Goal: Transaction & Acquisition: Purchase product/service

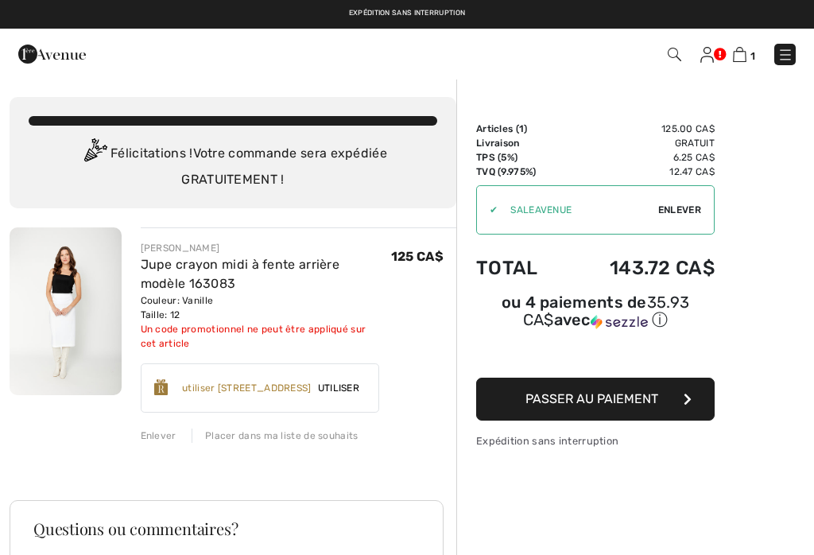
click at [160, 440] on div "Enlever" at bounding box center [159, 435] width 36 height 14
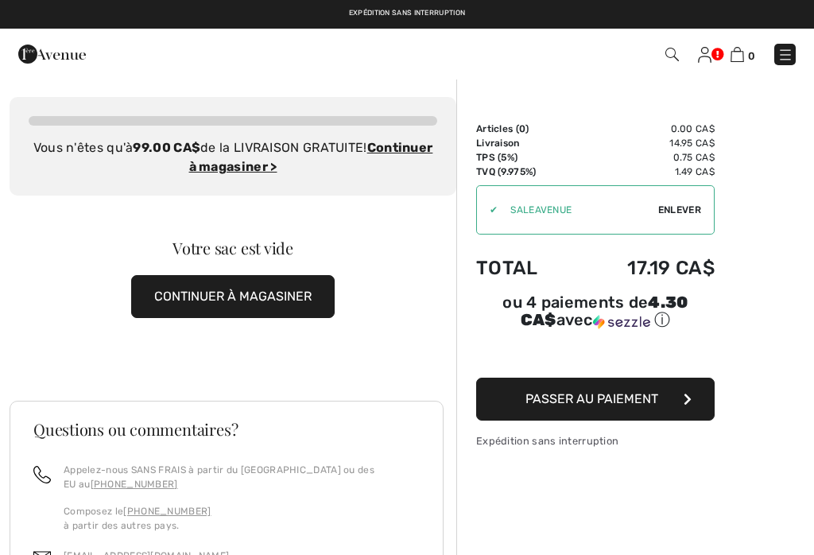
click at [784, 61] on img at bounding box center [785, 55] width 16 height 16
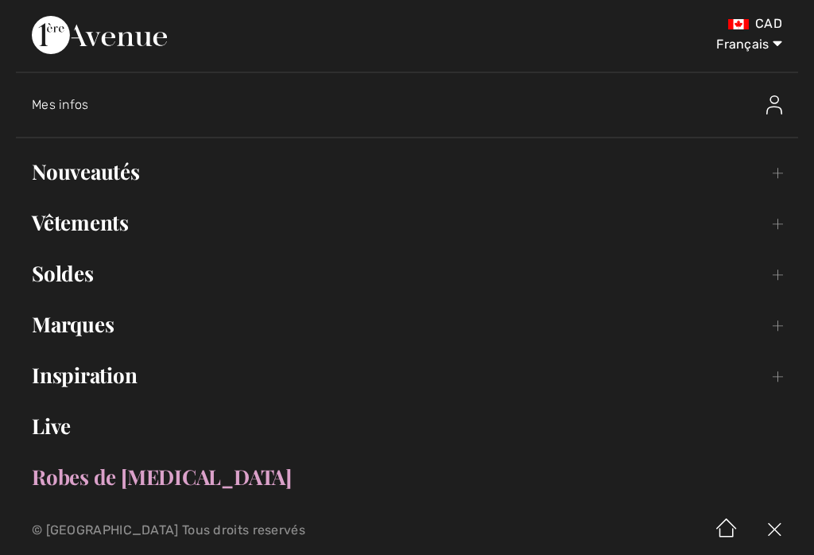
click at [87, 222] on link "Vêtements Toggle submenu" at bounding box center [407, 222] width 782 height 35
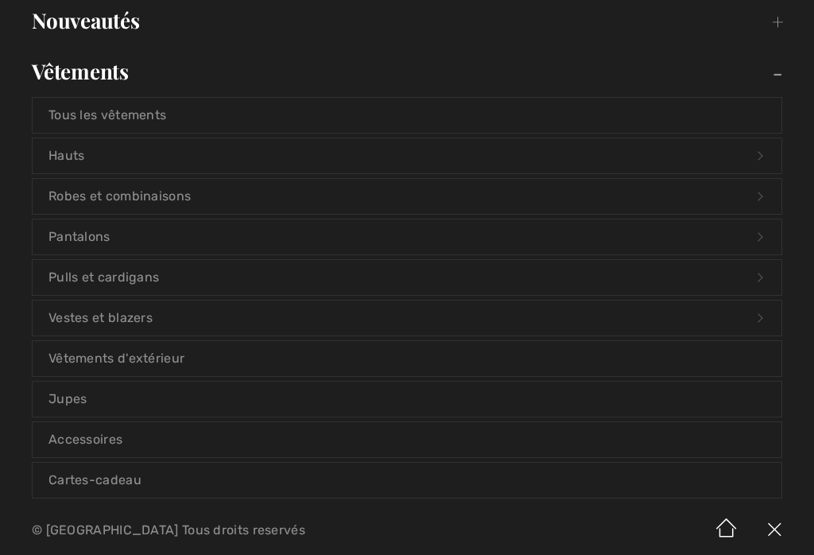
scroll to position [153, 0]
click at [124, 321] on link "Vestes et blazers Open submenu" at bounding box center [407, 316] width 749 height 35
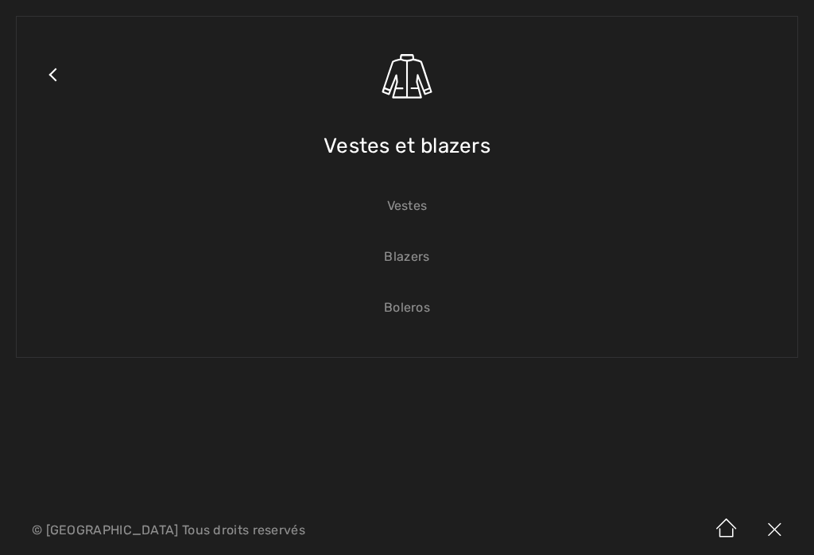
click at [413, 270] on link "Blazers" at bounding box center [407, 256] width 749 height 35
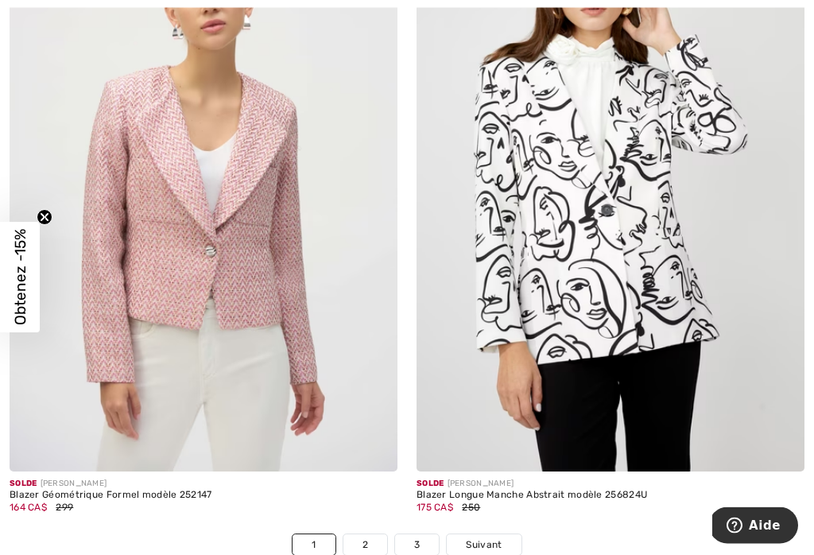
scroll to position [11853, 0]
click at [762, 423] on div at bounding box center [771, 438] width 66 height 66
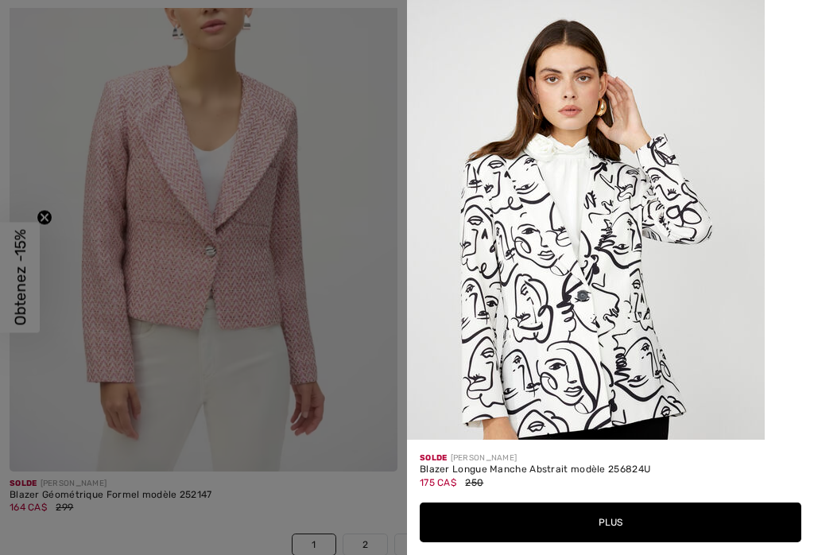
click at [602, 542] on button "Plus" at bounding box center [610, 522] width 381 height 40
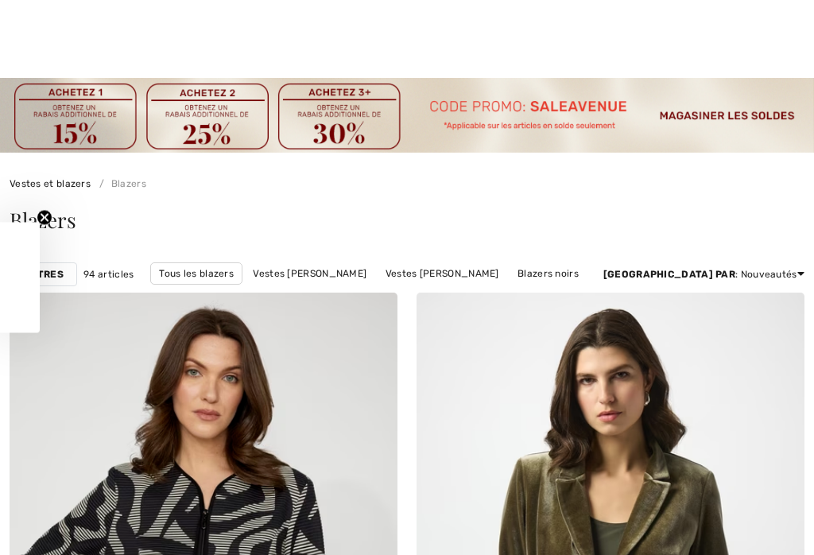
scroll to position [12069, 0]
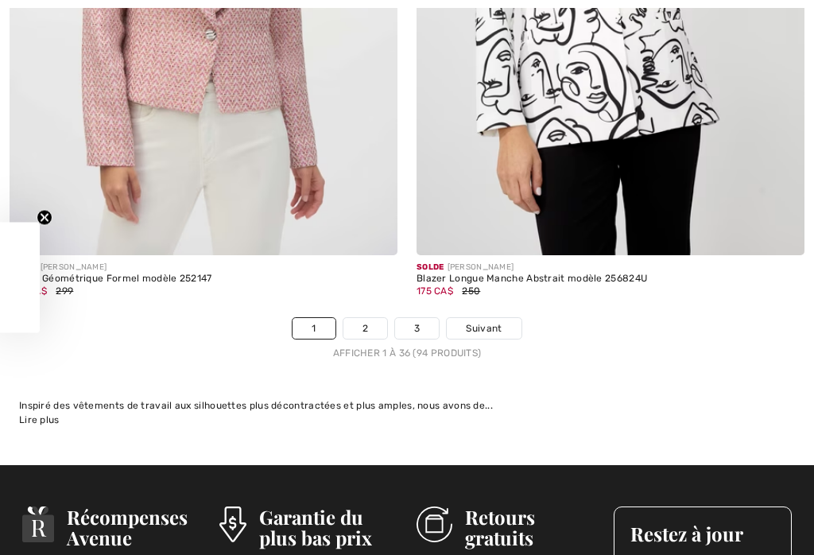
click at [485, 322] on span "Suivant" at bounding box center [484, 328] width 36 height 14
checkbox input "true"
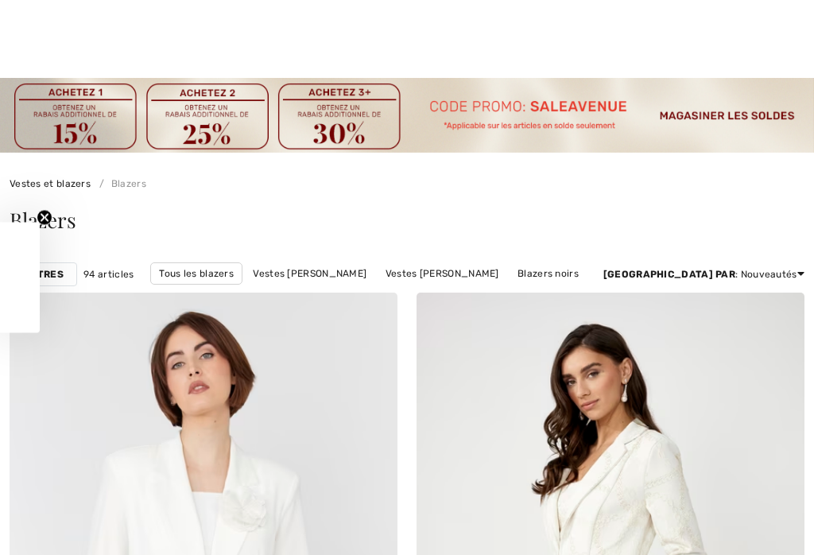
checkbox input "true"
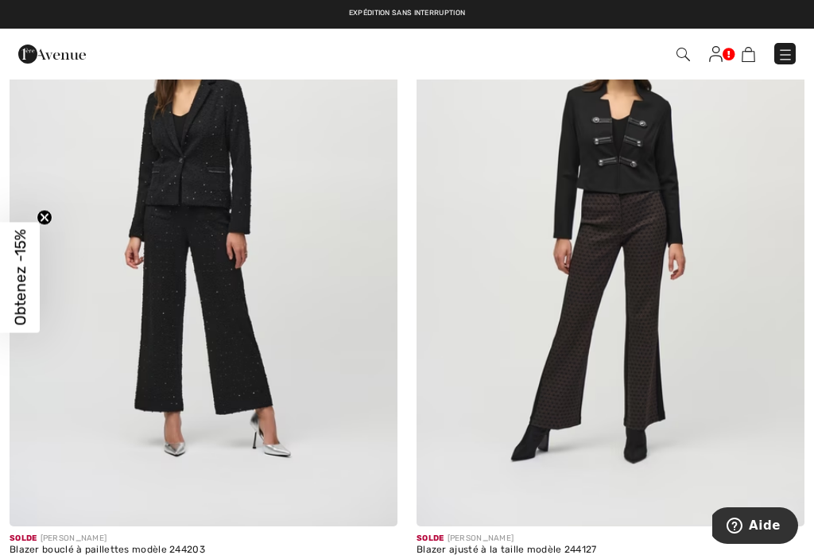
scroll to position [7794, 0]
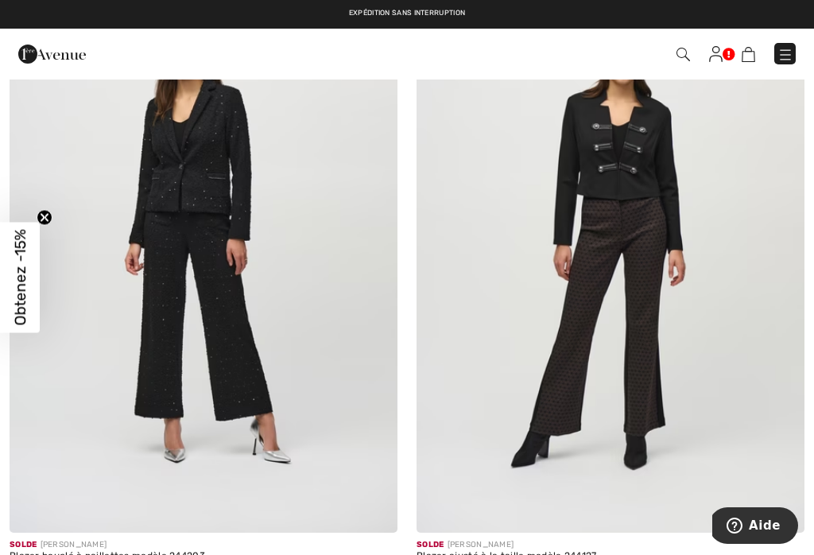
click at [789, 513] on button "Aide" at bounding box center [753, 525] width 89 height 37
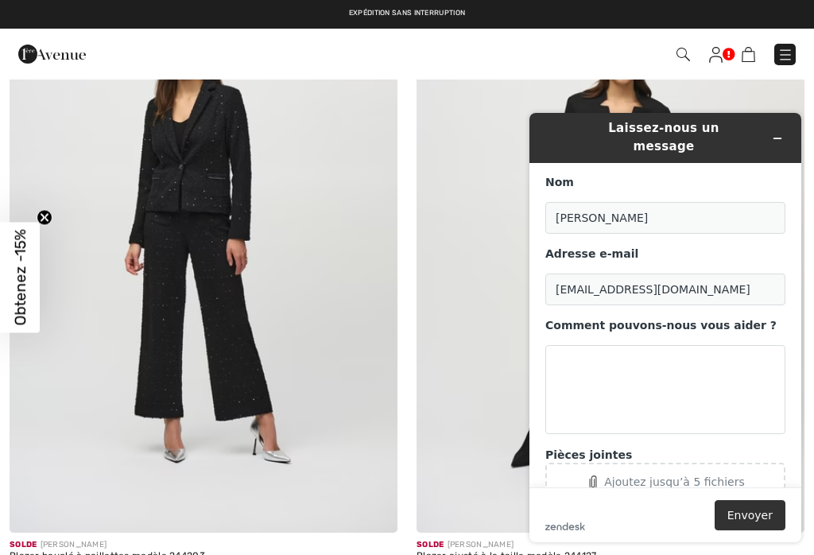
scroll to position [0, 0]
click at [780, 133] on icon "Réduire le widget" at bounding box center [777, 138] width 11 height 11
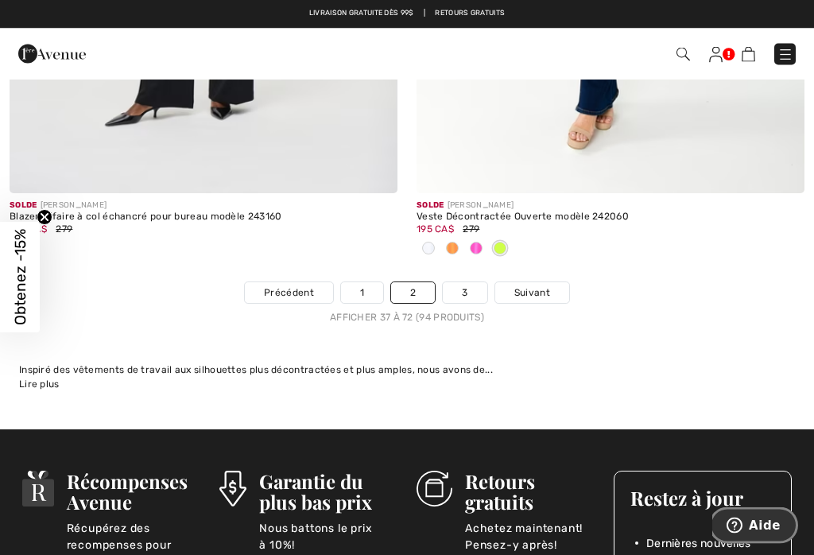
scroll to position [12121, 0]
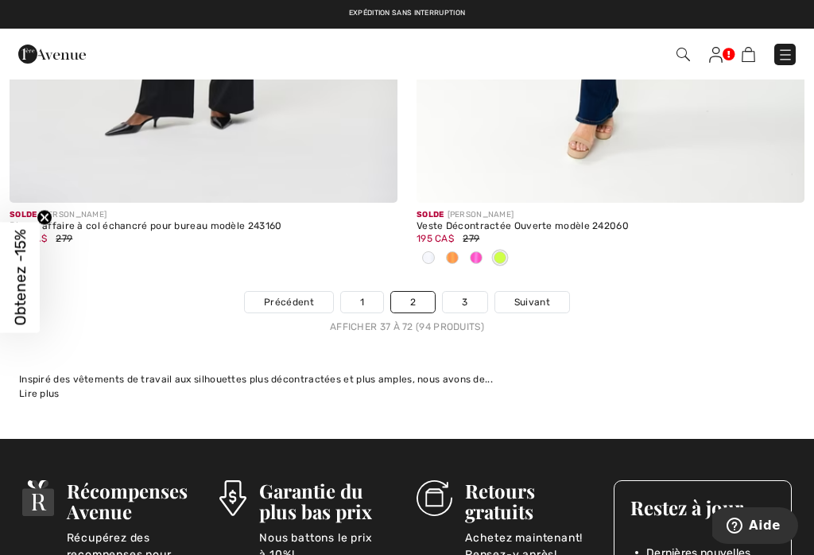
click at [536, 300] on link "Suivant" at bounding box center [532, 302] width 74 height 21
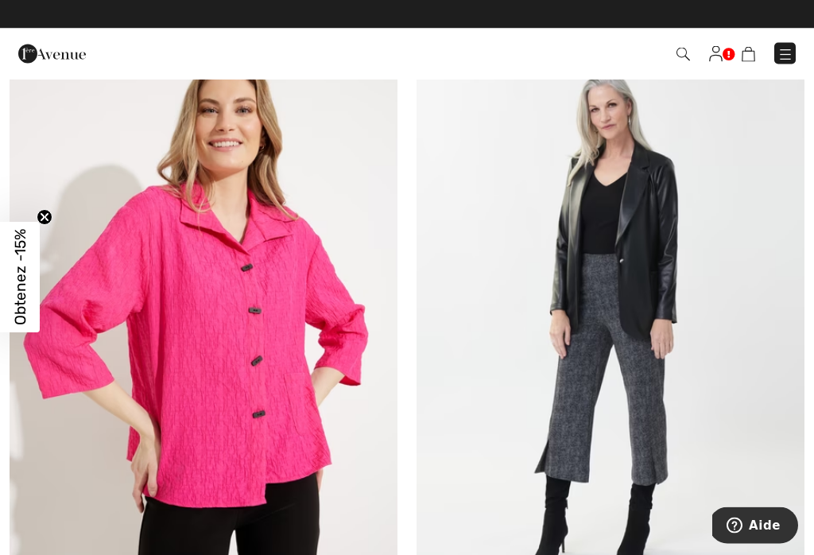
scroll to position [6994, 0]
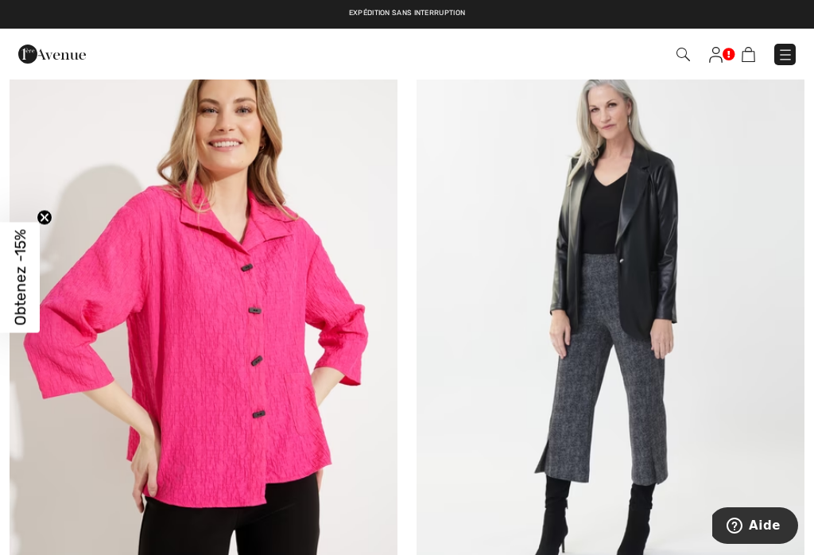
click at [785, 53] on img at bounding box center [785, 55] width 16 height 16
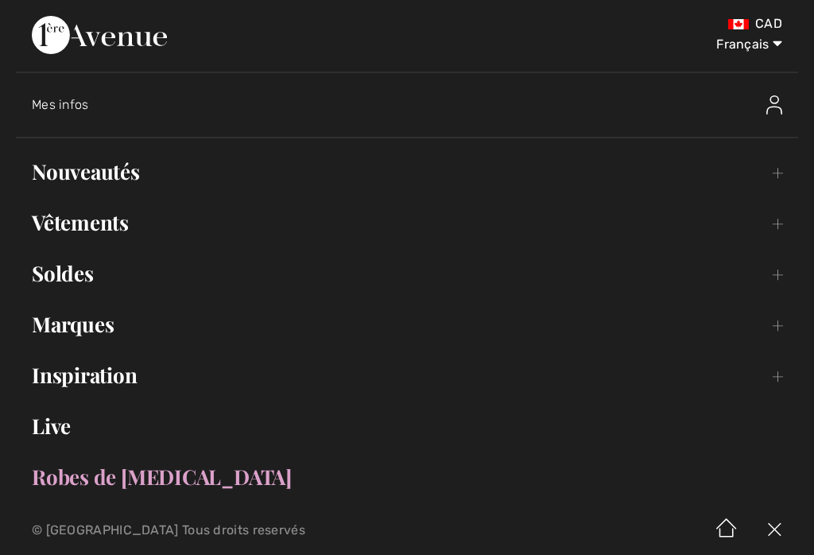
click at [103, 219] on link "Vêtements Toggle submenu" at bounding box center [407, 222] width 782 height 35
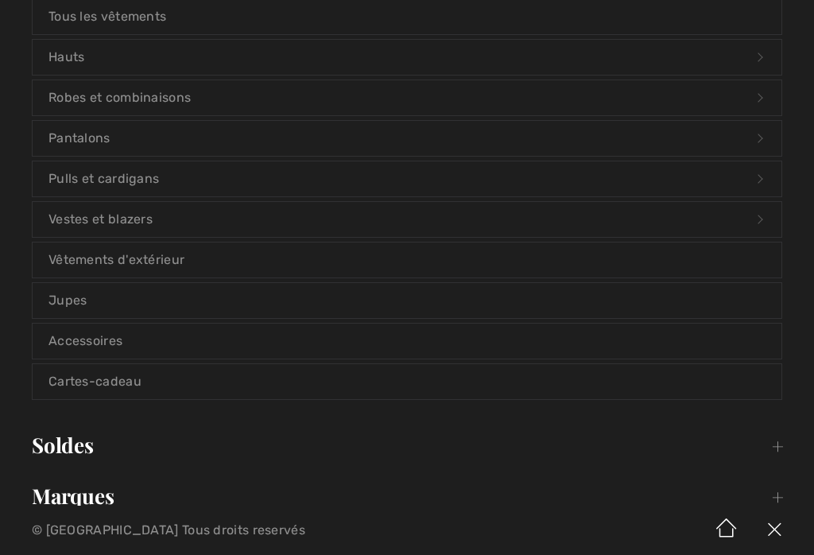
scroll to position [264, 0]
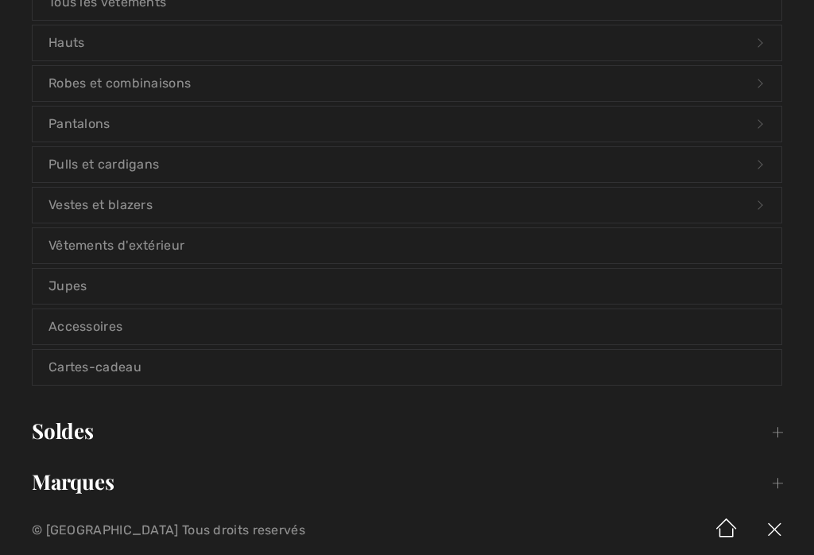
click at [78, 292] on link "Jupes" at bounding box center [407, 286] width 749 height 35
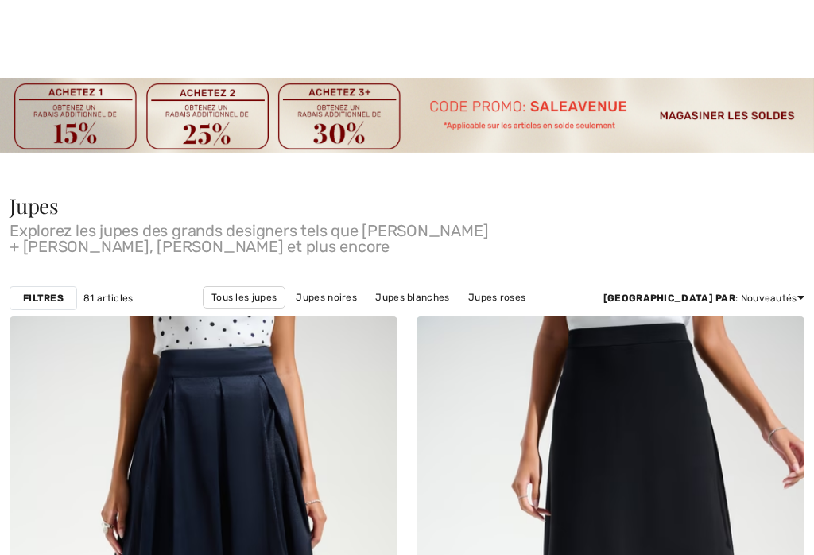
scroll to position [280, 0]
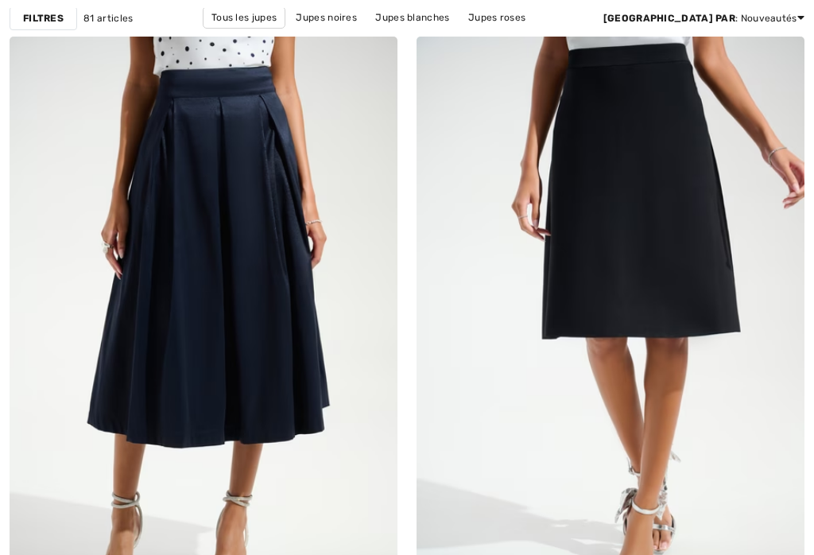
checkbox input "true"
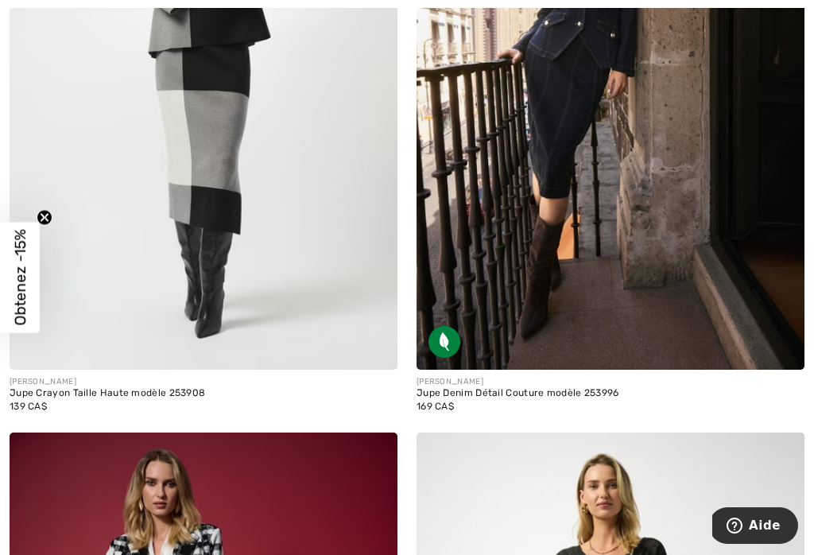
scroll to position [8717, 0]
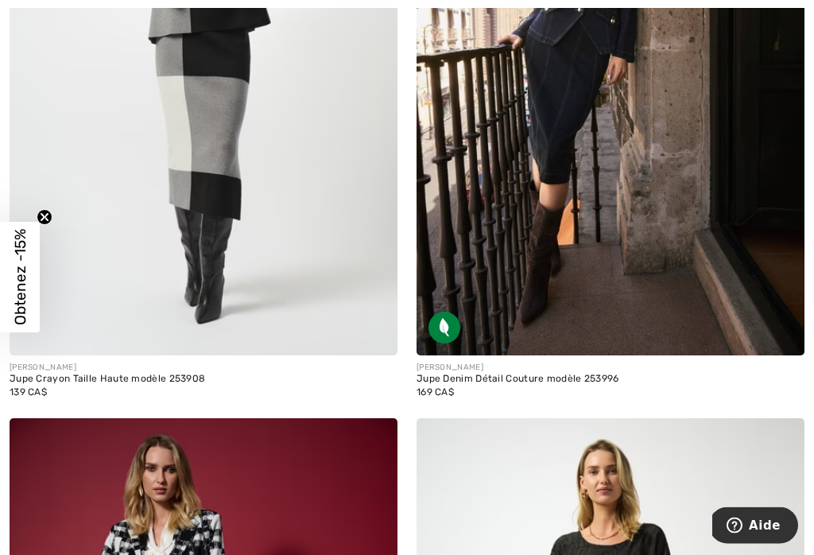
click at [358, 316] on span at bounding box center [374, 332] width 32 height 32
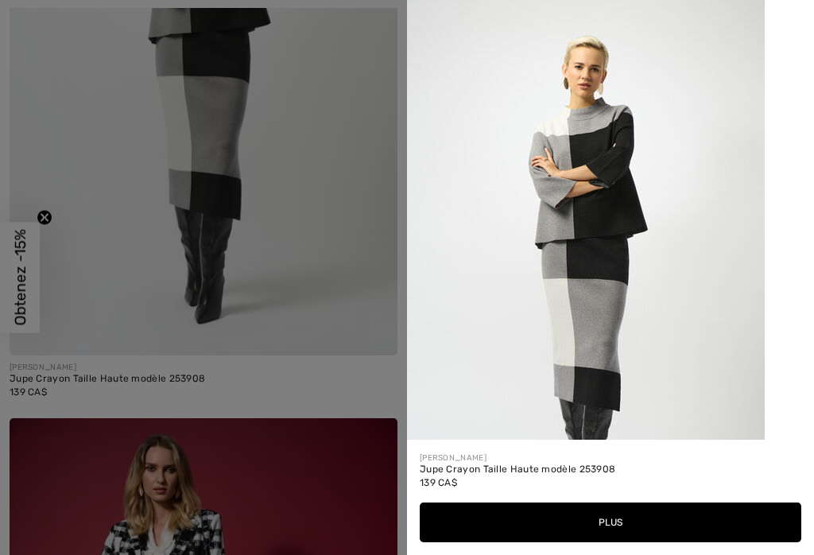
click at [597, 542] on button "Plus" at bounding box center [610, 522] width 381 height 40
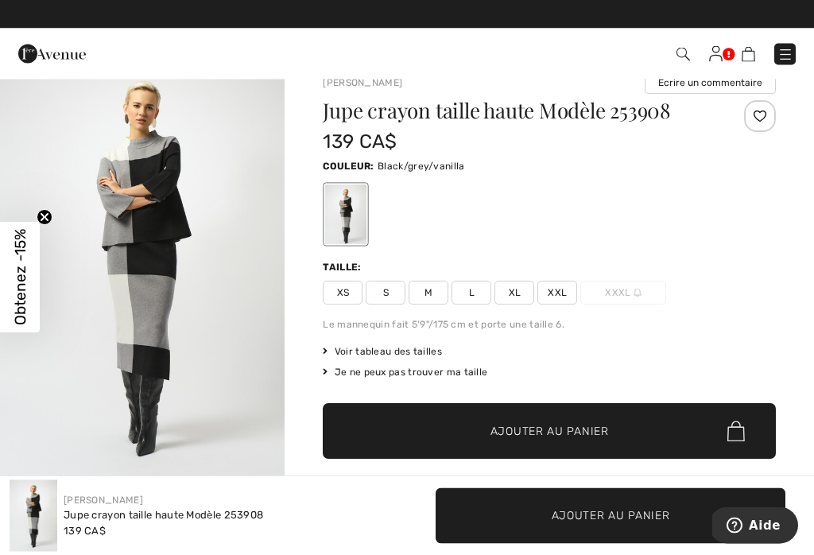
scroll to position [25, 0]
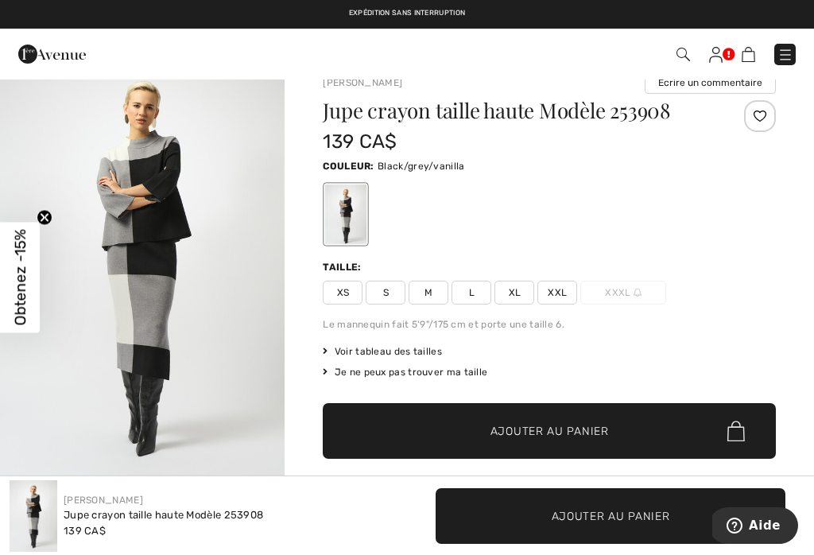
click at [480, 296] on span "L" at bounding box center [471, 293] width 40 height 24
click at [670, 437] on span "✔ Ajouté au panier Ajouter au panier" at bounding box center [549, 431] width 453 height 56
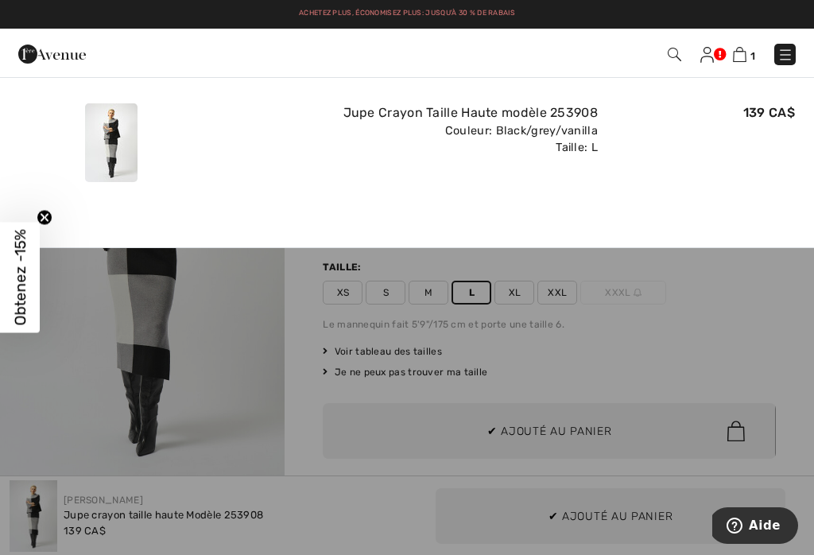
scroll to position [0, 0]
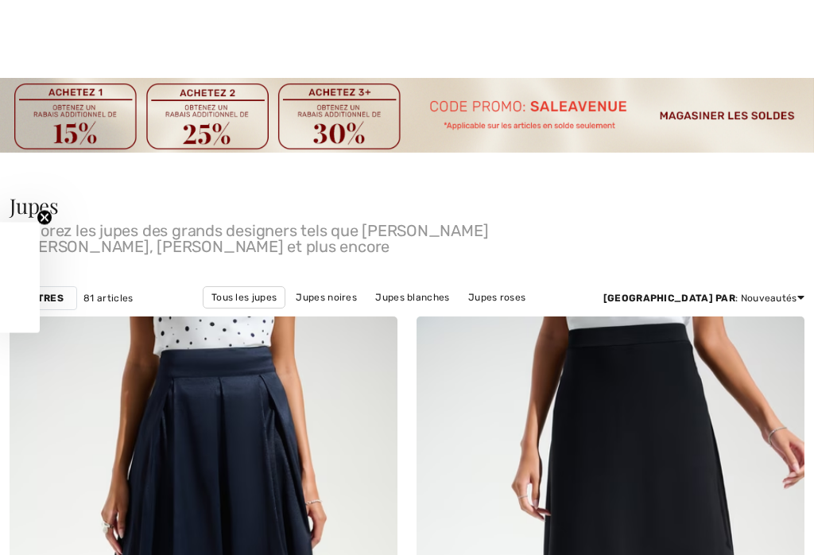
scroll to position [9185, 0]
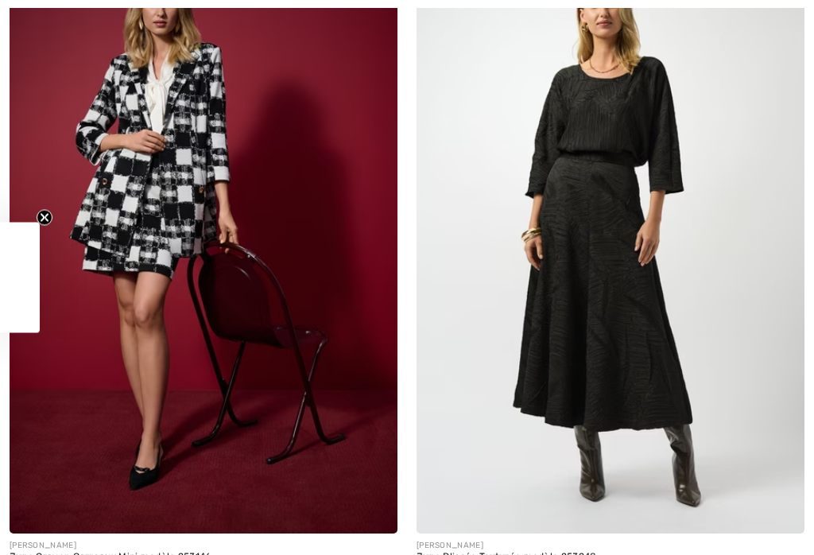
checkbox input "true"
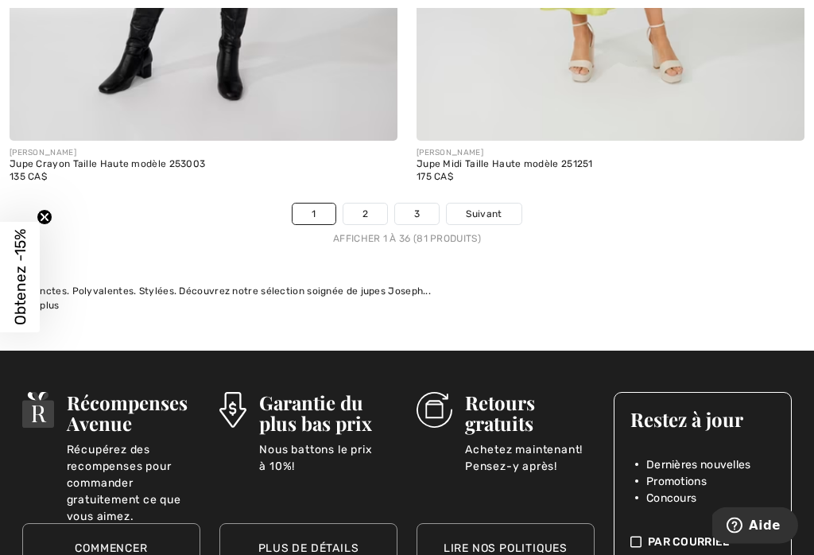
scroll to position [12252, 0]
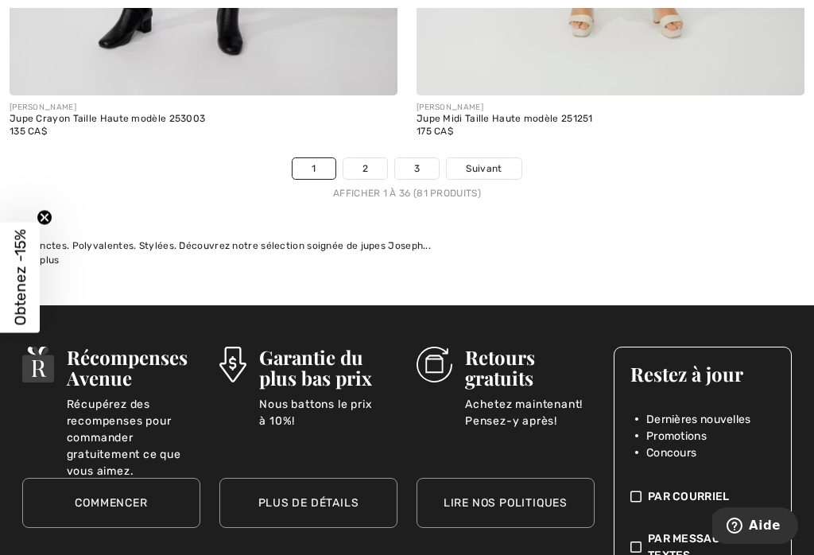
click at [486, 161] on span "Suivant" at bounding box center [484, 168] width 36 height 14
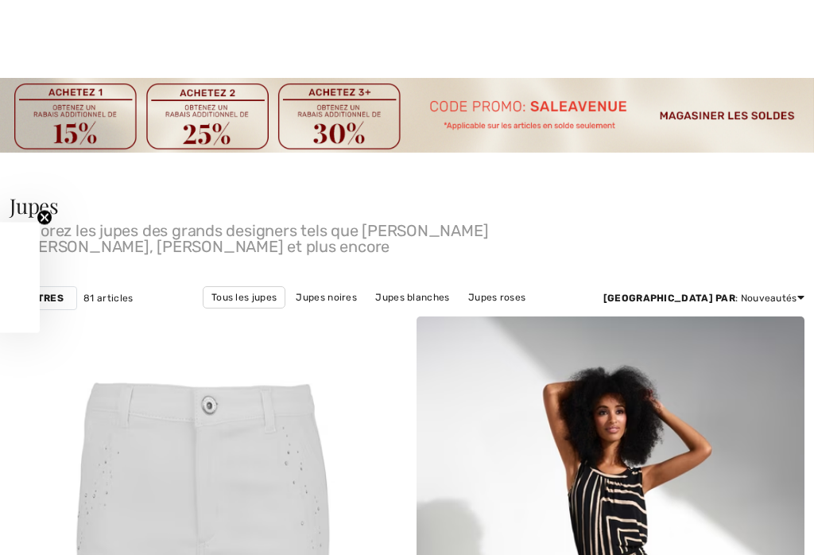
scroll to position [349, 0]
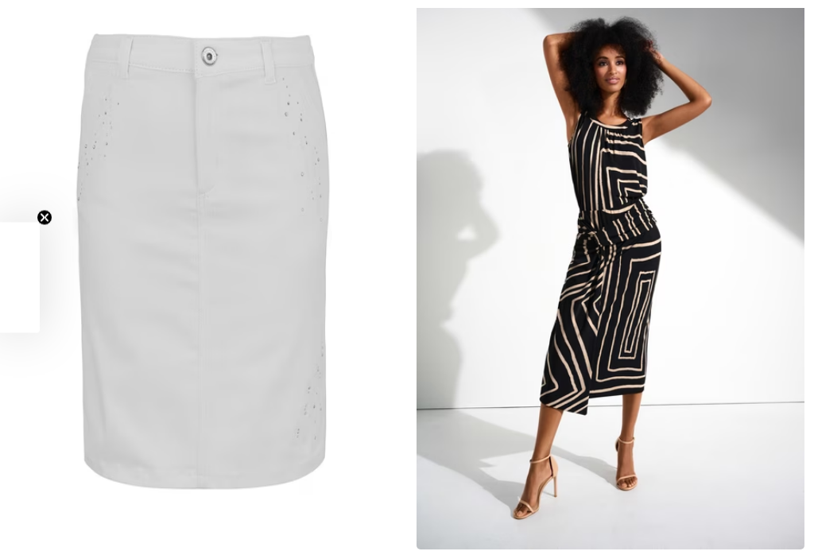
checkbox input "true"
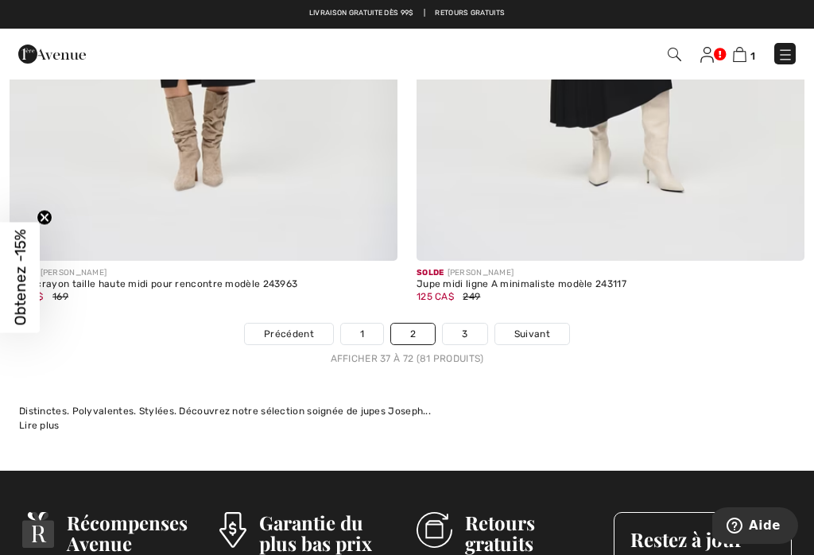
scroll to position [11991, 0]
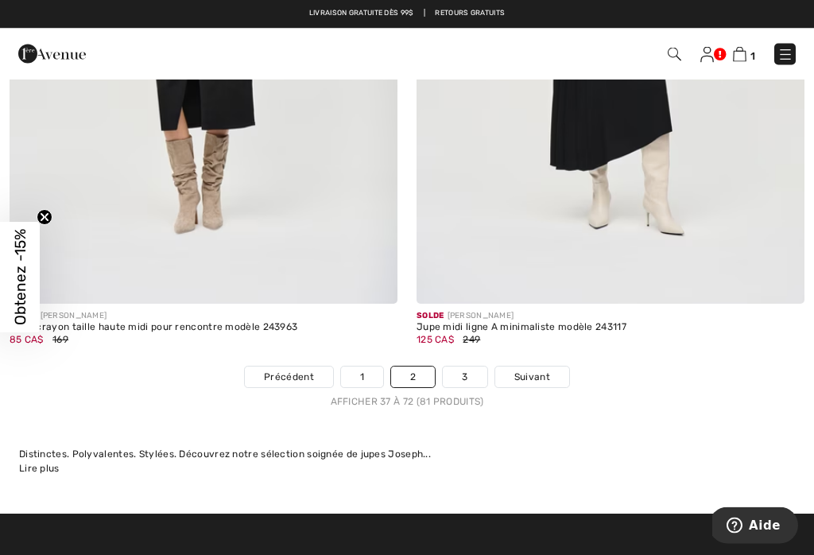
click at [542, 367] on link "Suivant" at bounding box center [532, 377] width 74 height 21
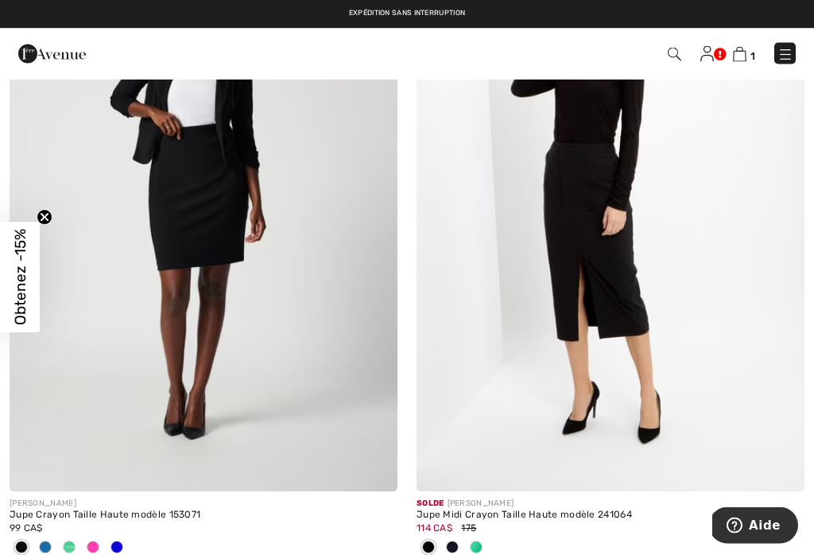
scroll to position [2286, 0]
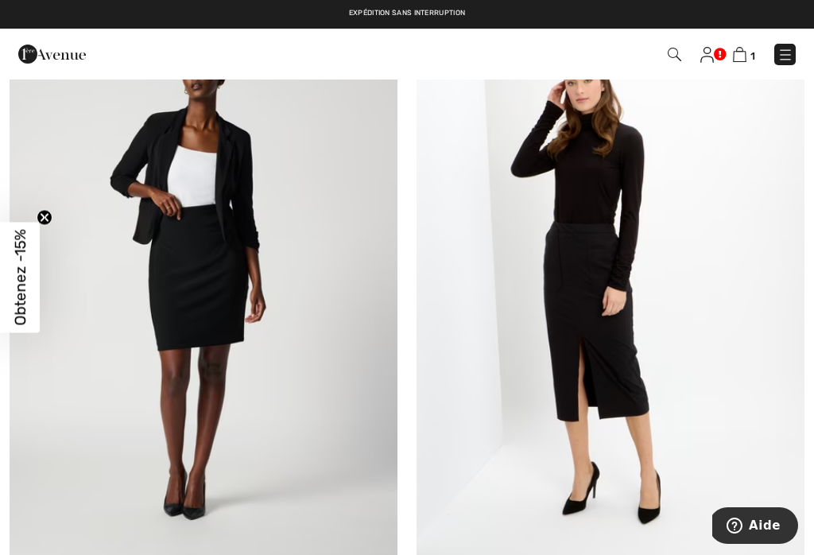
click at [784, 56] on img at bounding box center [785, 55] width 16 height 16
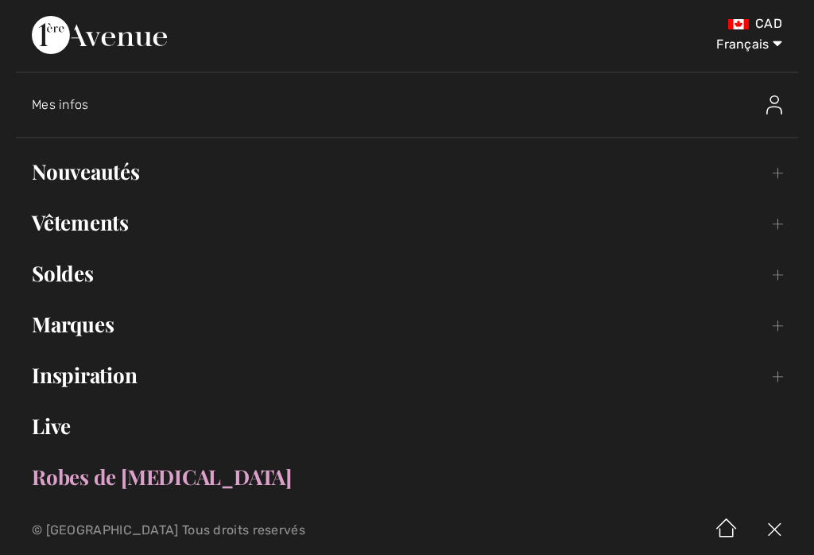
click at [90, 229] on link "Vêtements Toggle submenu" at bounding box center [407, 222] width 782 height 35
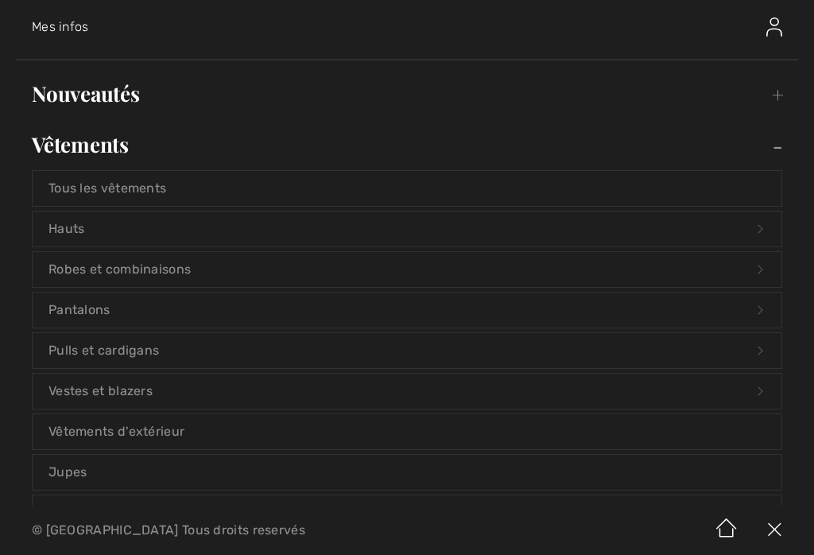
scroll to position [92, 0]
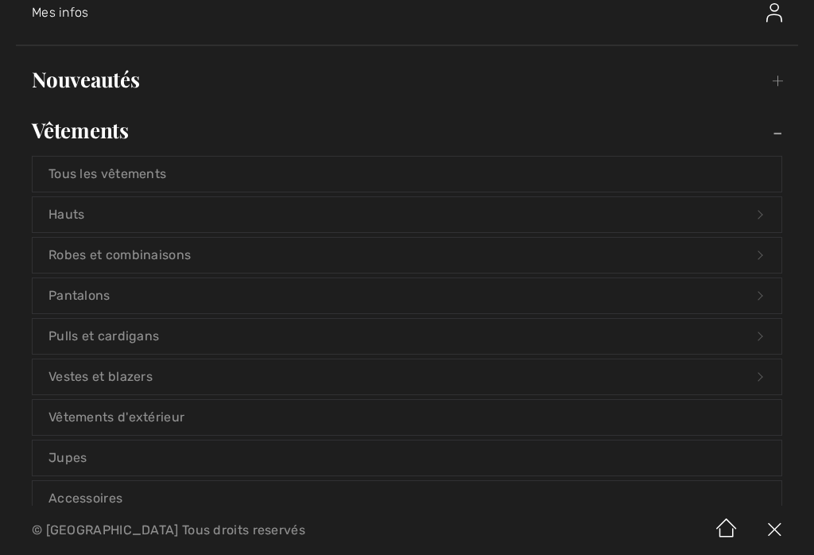
click at [72, 218] on link "Hauts Open submenu" at bounding box center [407, 214] width 749 height 35
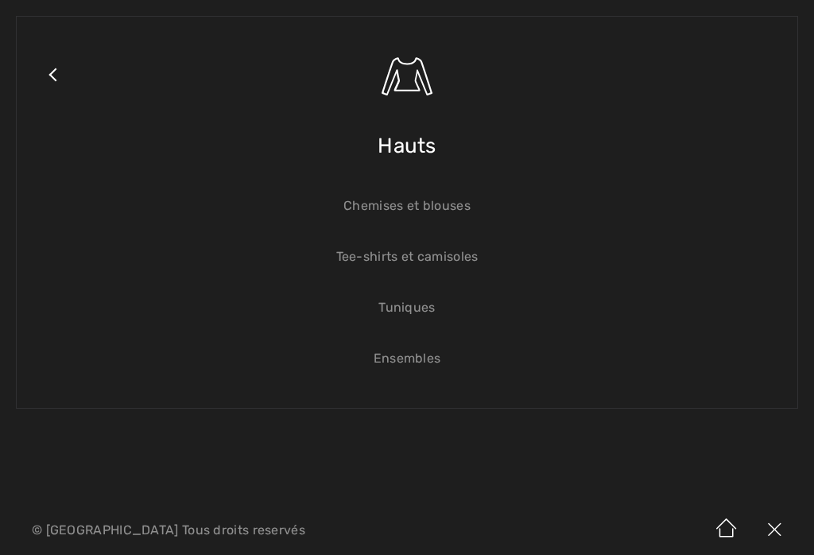
click at [58, 72] on link "Close submenu" at bounding box center [53, 95] width 40 height 124
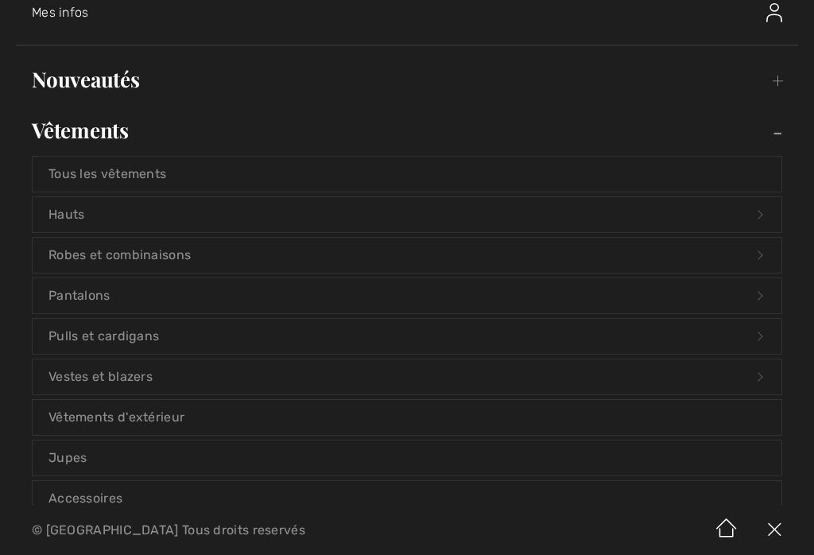
click at [120, 340] on link "Pulls et cardigans Open submenu" at bounding box center [407, 336] width 749 height 35
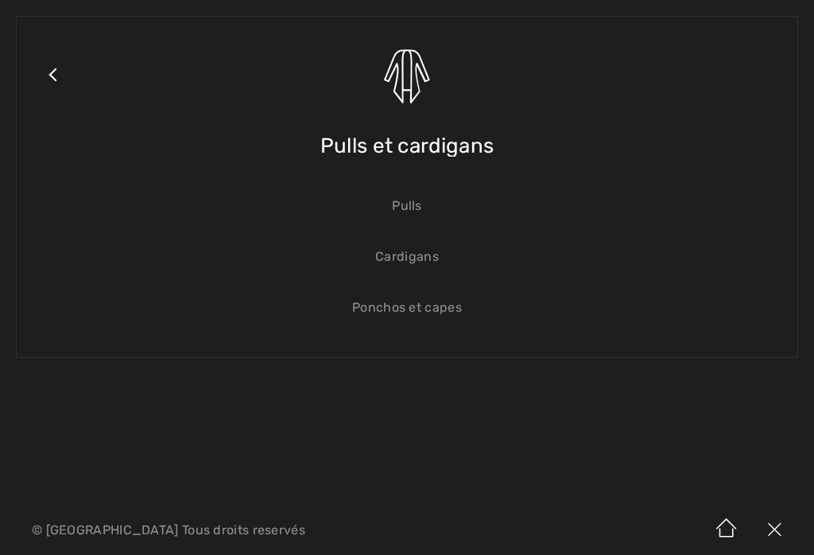
click at [405, 205] on link "Pulls" at bounding box center [407, 205] width 749 height 35
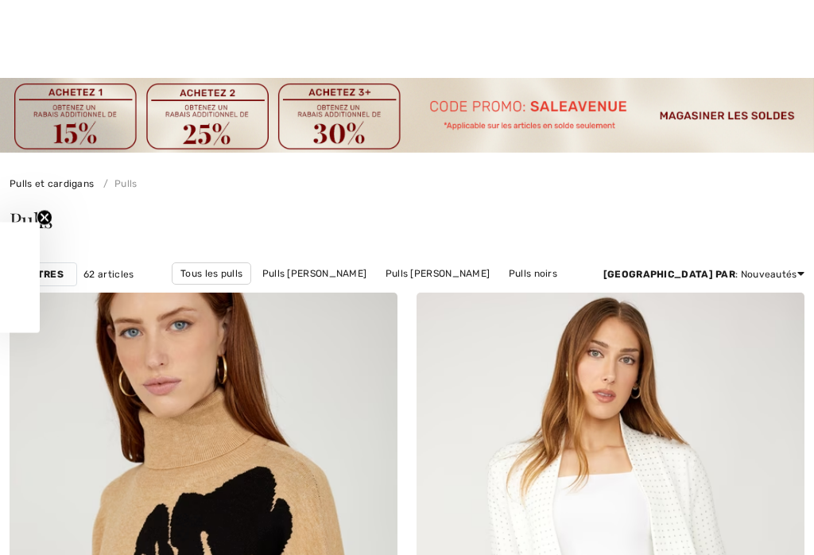
scroll to position [775, 0]
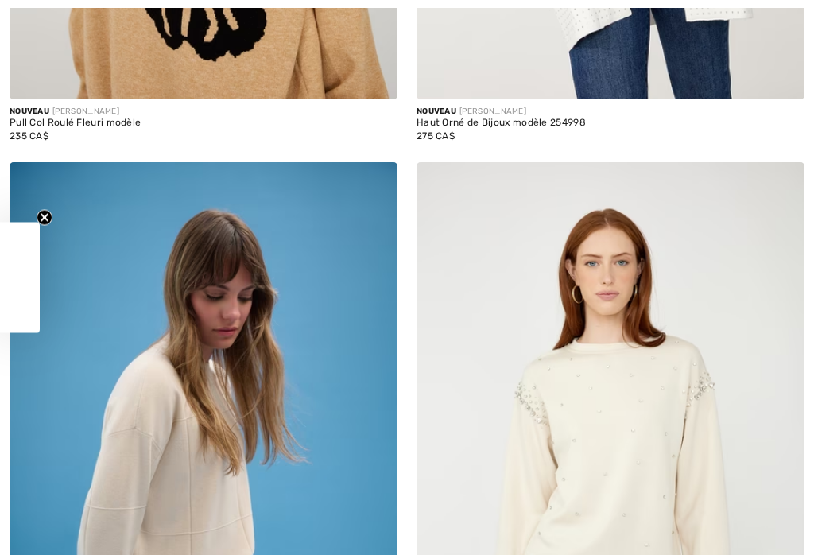
checkbox input "true"
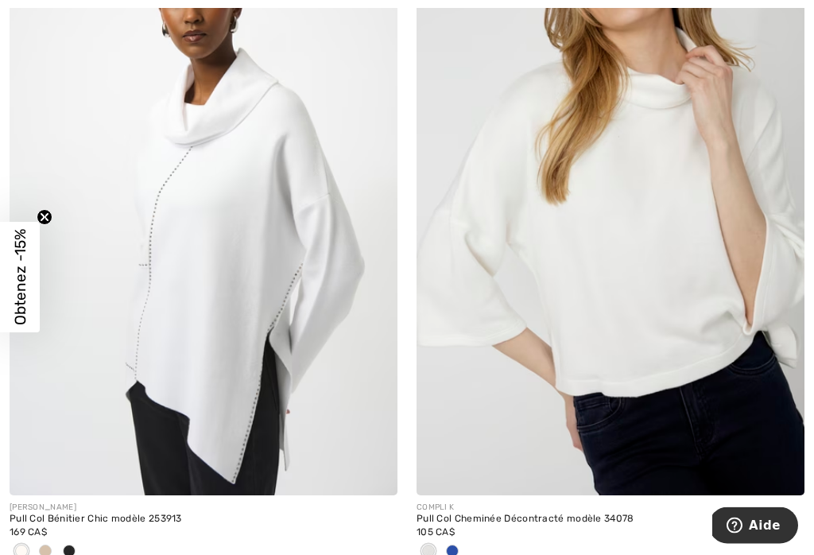
scroll to position [9921, 0]
click at [358, 474] on span at bounding box center [374, 471] width 32 height 32
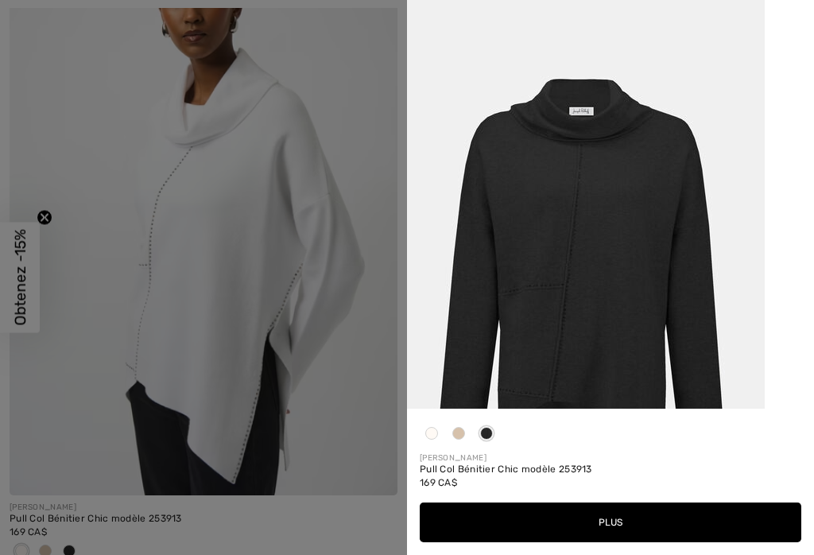
click at [611, 542] on button "Plus" at bounding box center [610, 522] width 381 height 40
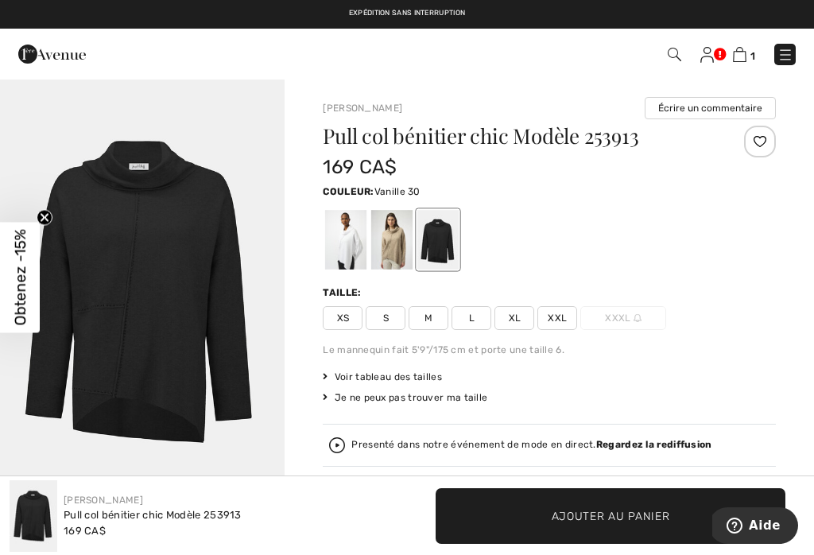
click at [352, 251] on div at bounding box center [345, 240] width 41 height 60
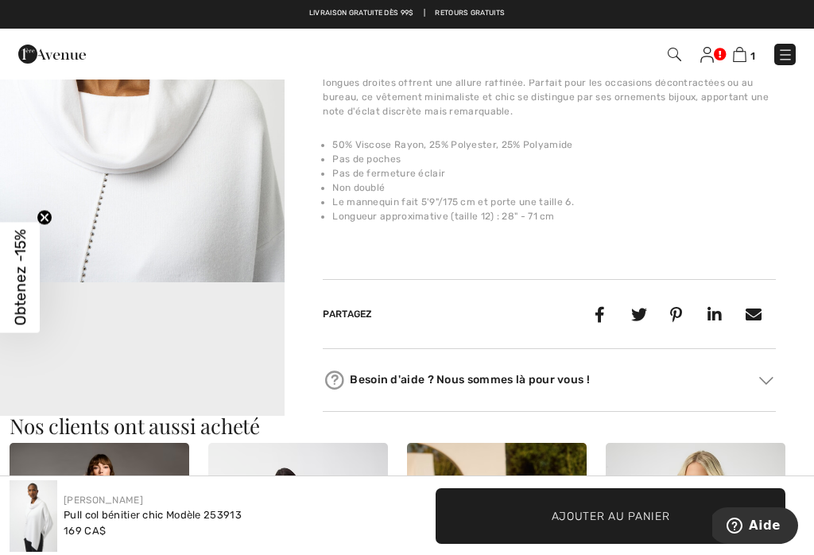
scroll to position [653, 0]
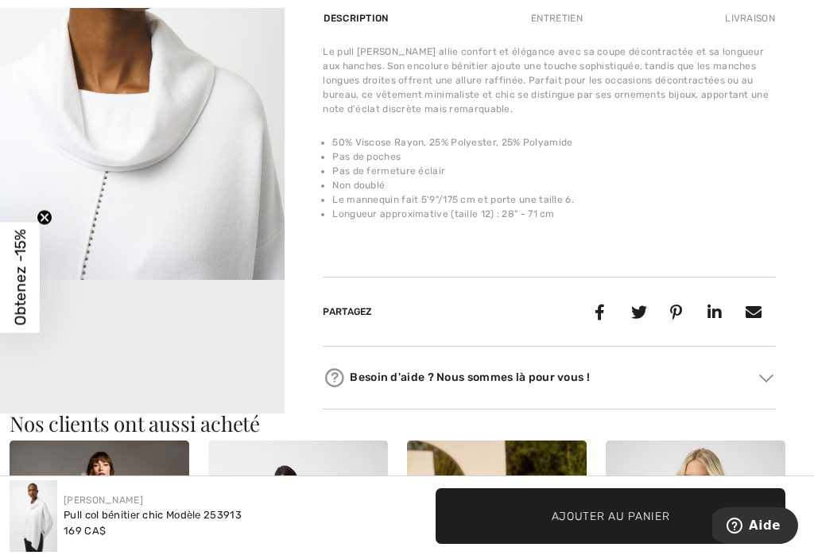
click at [236, 362] on video "Your browser does not support the video tag." at bounding box center [142, 351] width 285 height 142
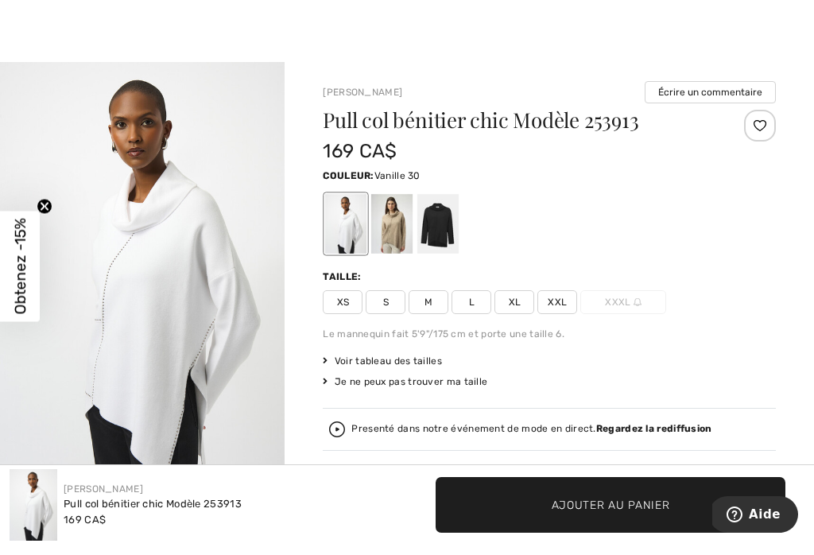
scroll to position [17, 0]
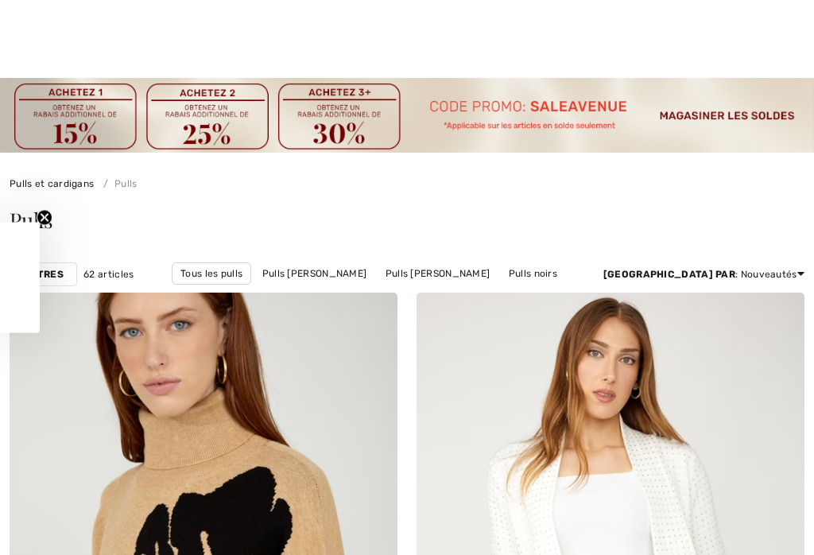
checkbox input "true"
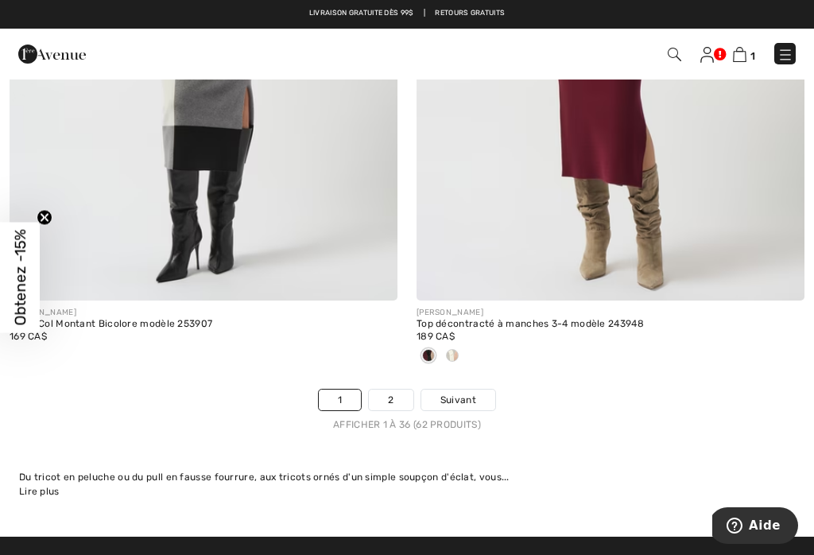
scroll to position [12053, 0]
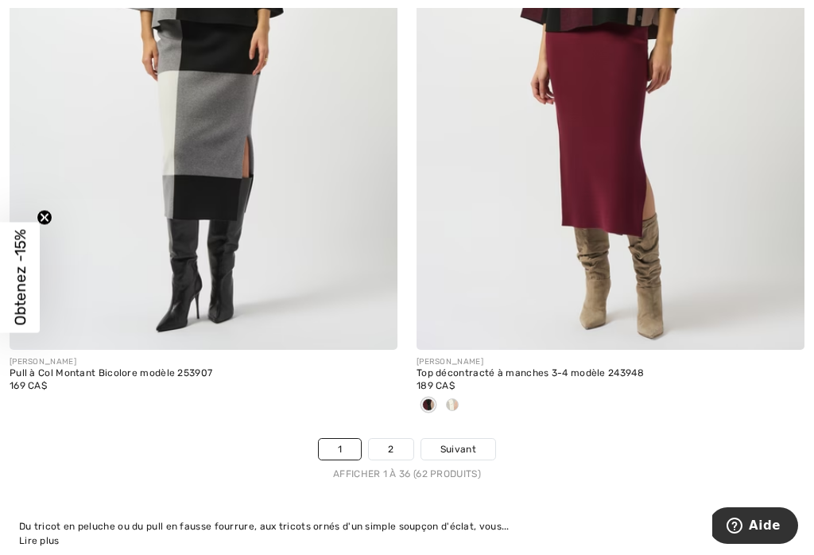
click at [359, 310] on span at bounding box center [374, 326] width 32 height 32
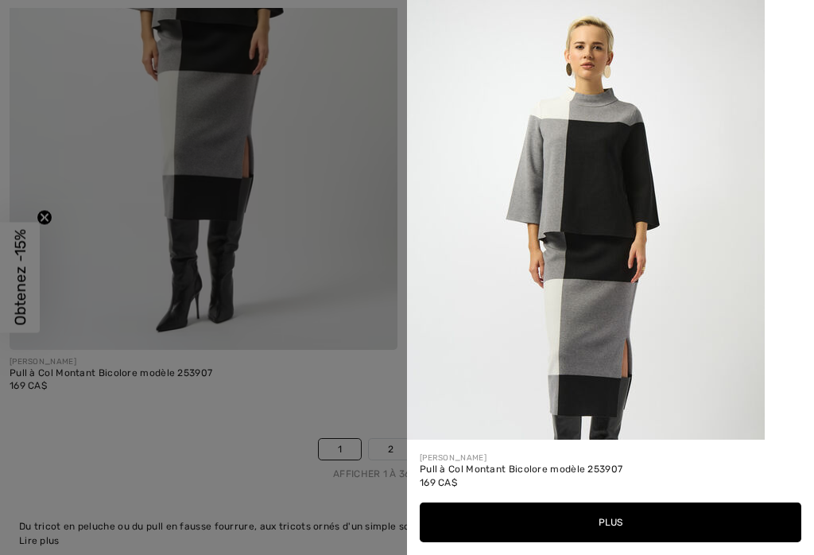
click at [585, 542] on button "Plus" at bounding box center [610, 522] width 381 height 40
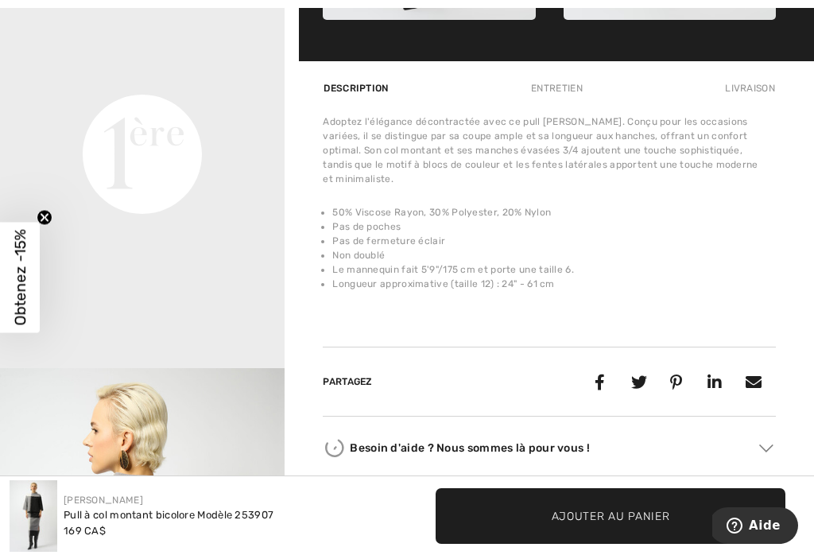
scroll to position [994, 0]
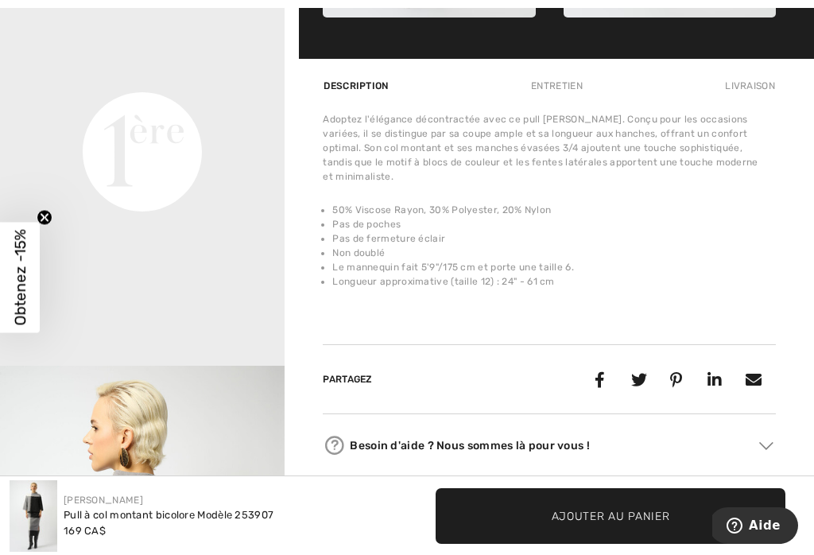
click at [560, 100] on div "Entretien" at bounding box center [556, 86] width 79 height 29
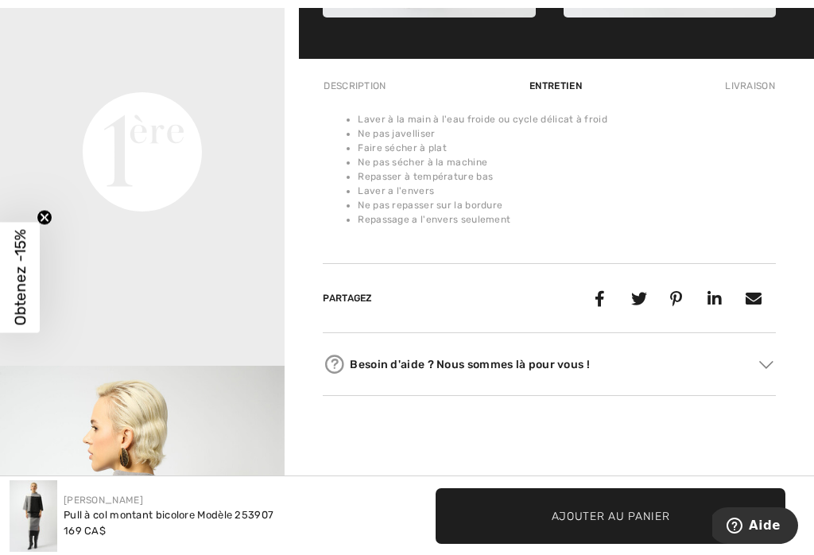
click at [363, 100] on div "Description" at bounding box center [356, 86] width 67 height 29
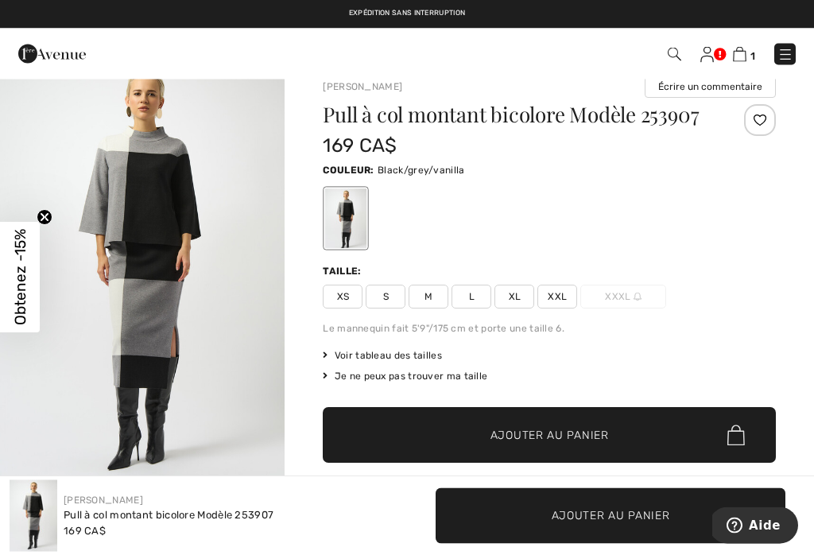
scroll to position [2, 0]
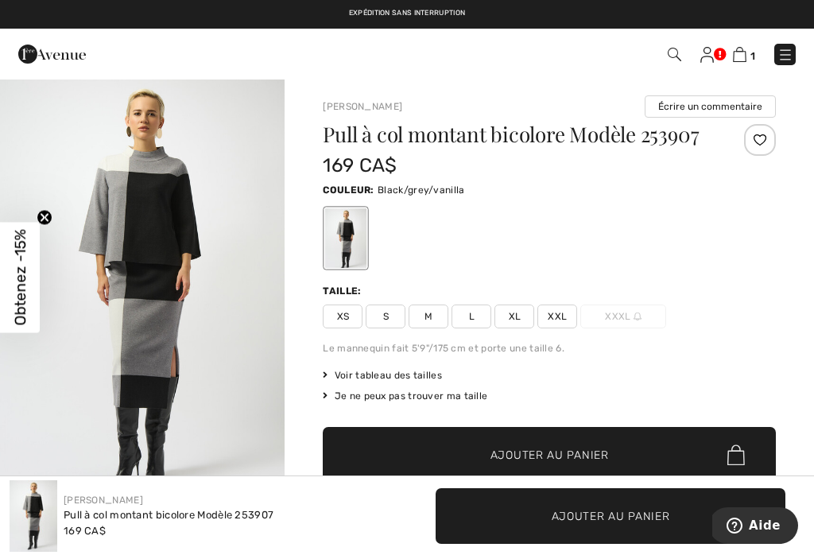
click at [472, 328] on span "L" at bounding box center [471, 316] width 40 height 24
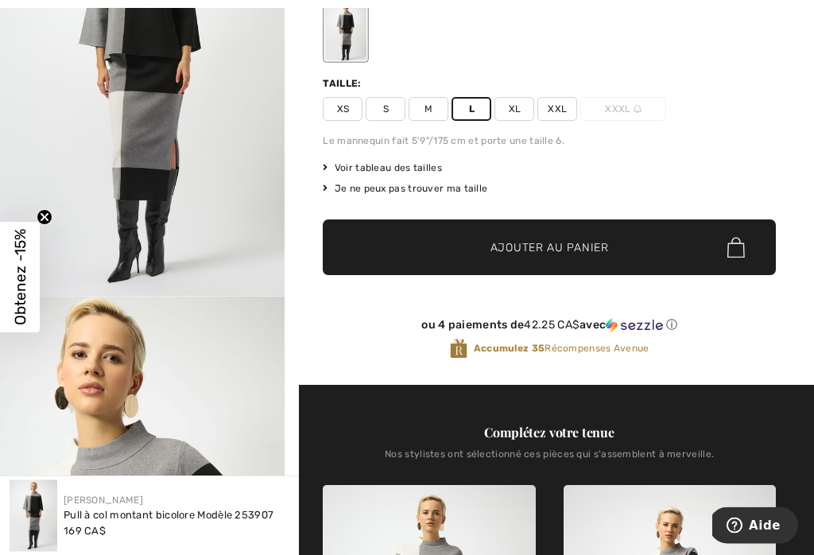
scroll to position [214, 0]
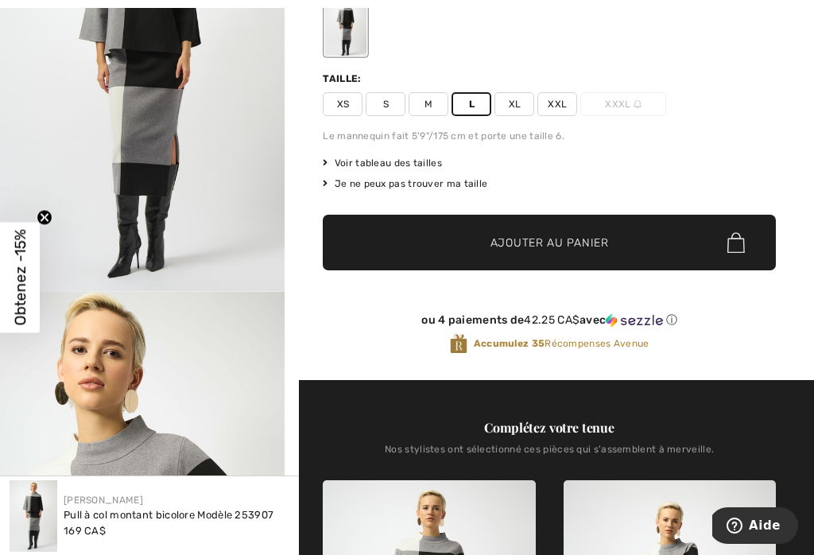
click at [560, 251] on span "Ajouter au panier" at bounding box center [549, 242] width 118 height 17
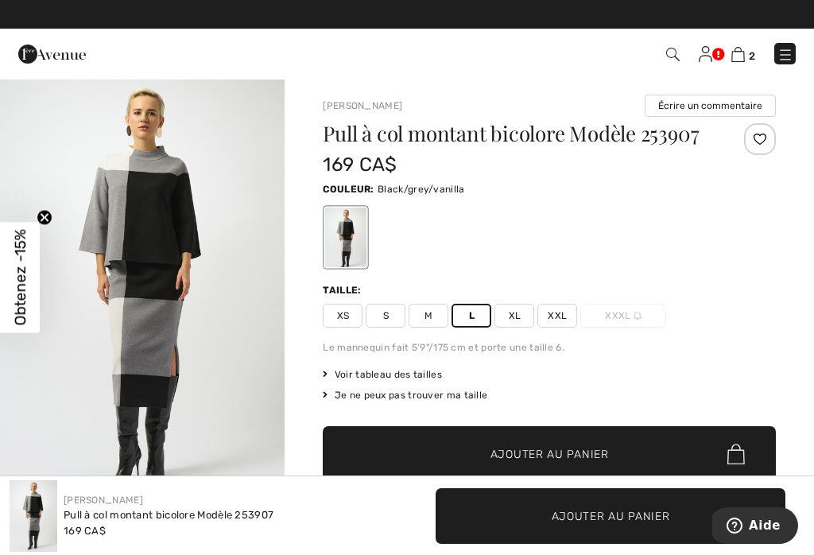
scroll to position [0, 0]
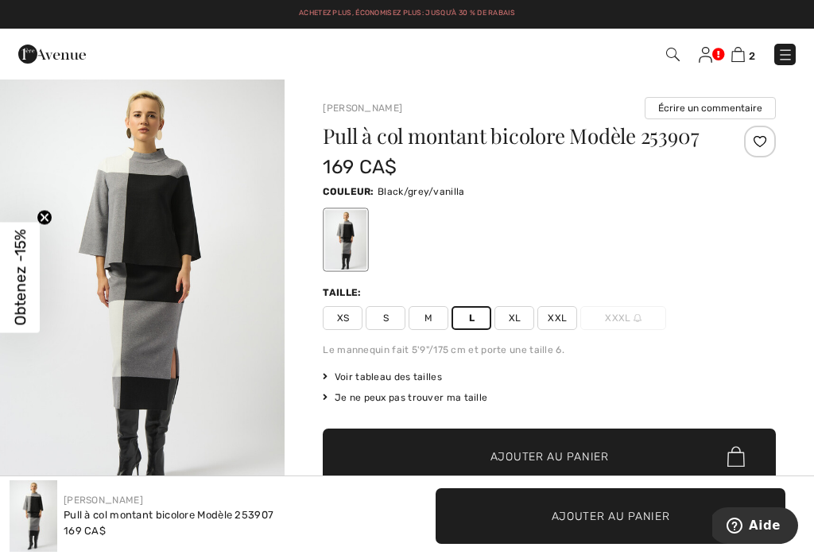
click at [745, 53] on img at bounding box center [738, 54] width 14 height 15
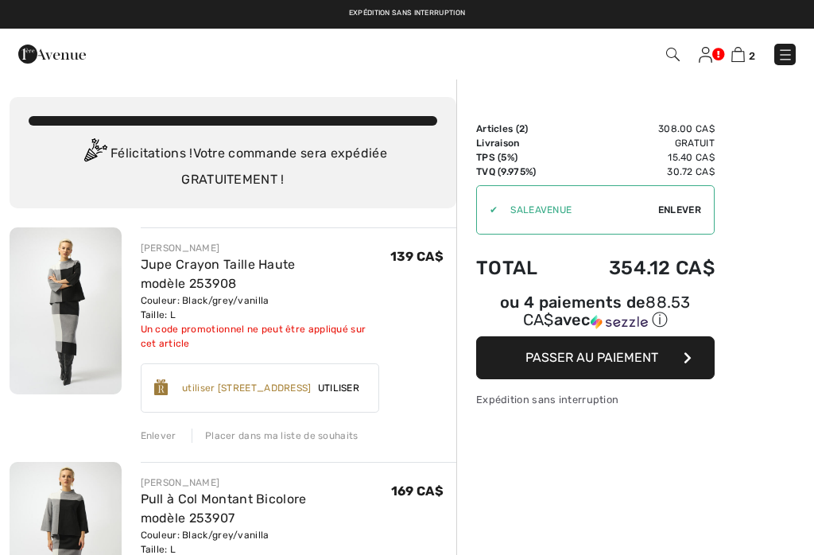
checkbox input "true"
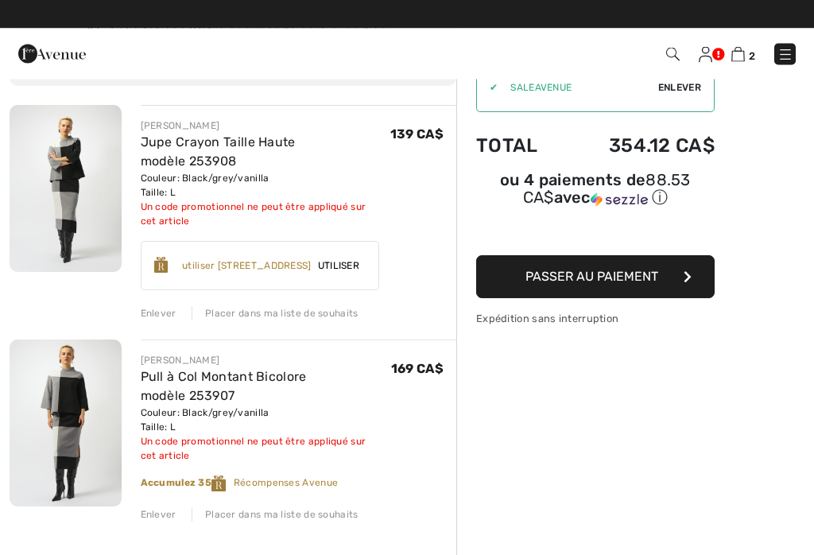
scroll to position [122, 0]
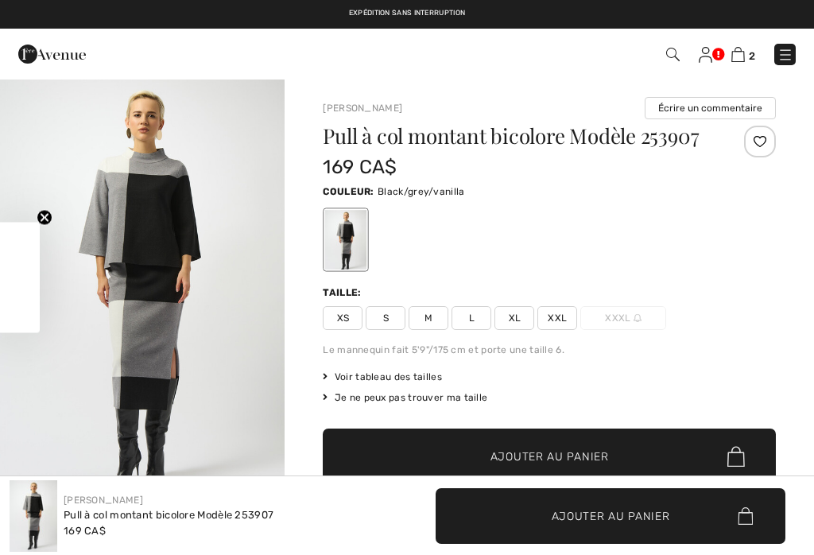
checkbox input "true"
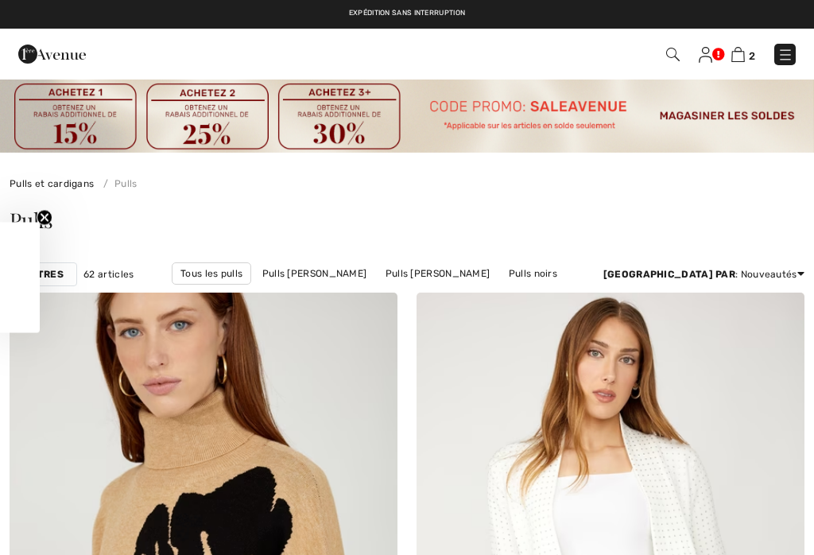
scroll to position [11934, 0]
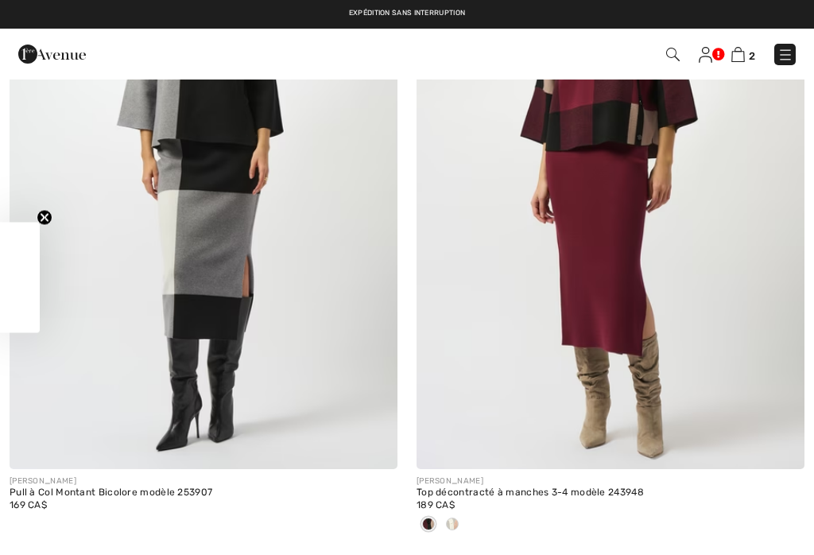
checkbox input "true"
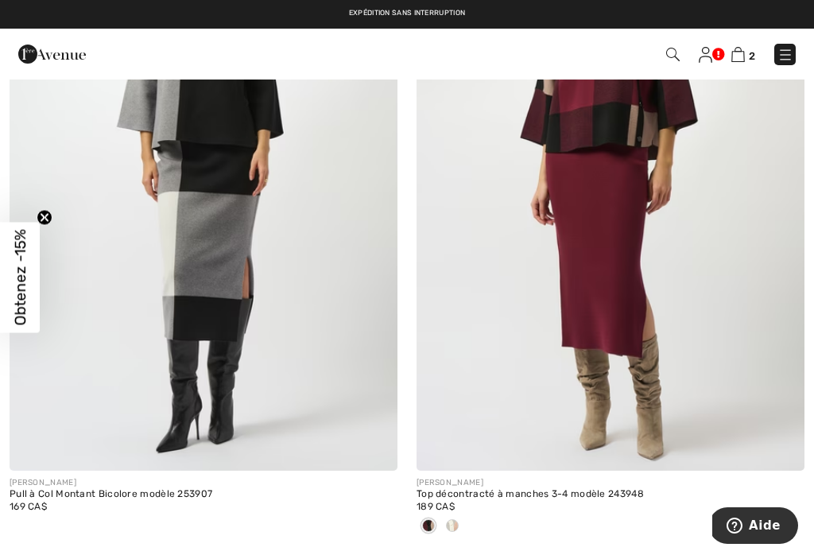
scroll to position [0, 0]
click at [28, 277] on span "Obtenez -15%" at bounding box center [20, 278] width 18 height 96
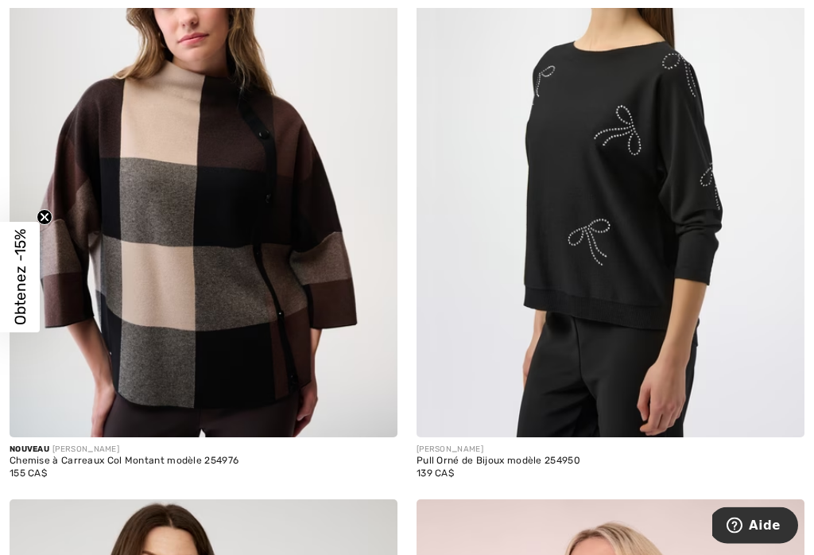
scroll to position [4570, 0]
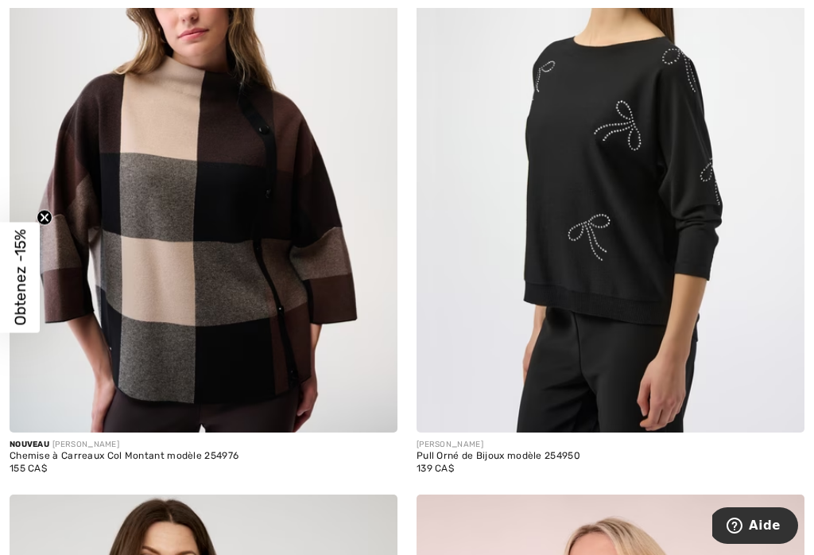
click at [764, 359] on img at bounding box center [610, 142] width 388 height 582
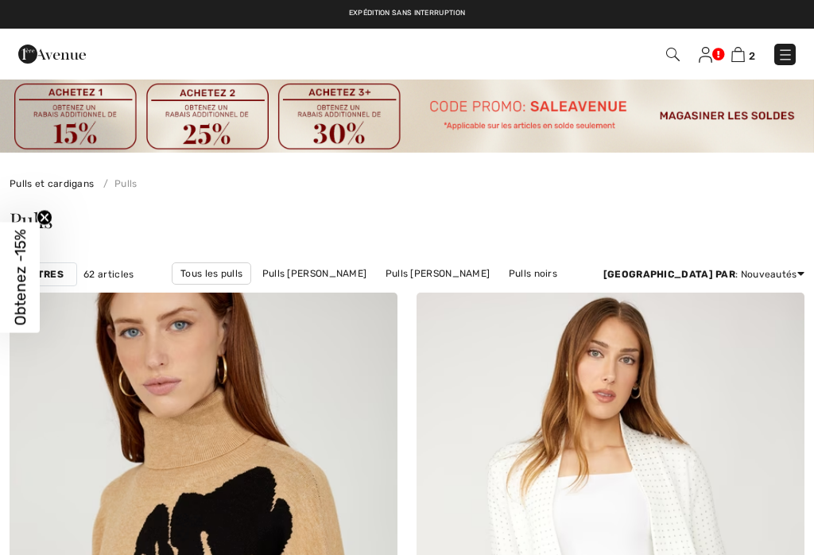
checkbox input "true"
click at [711, 117] on img at bounding box center [407, 115] width 814 height 75
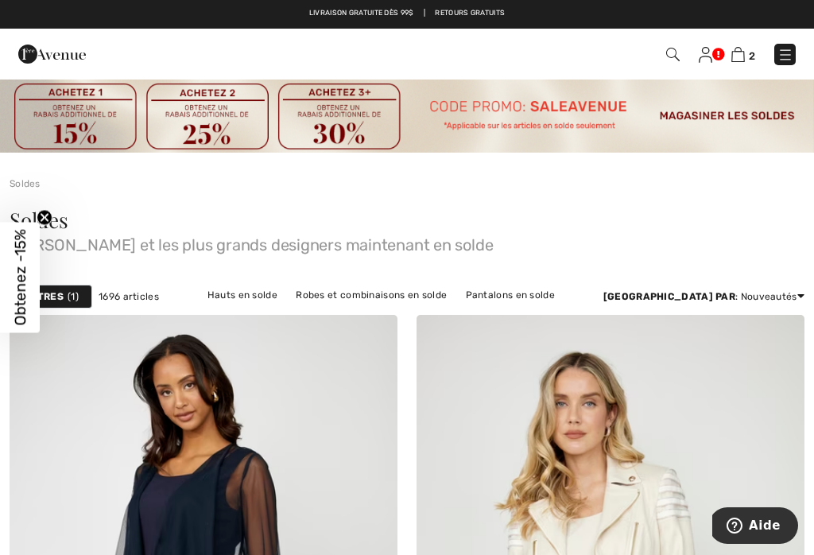
click at [277, 294] on link "Hauts en solde" at bounding box center [242, 295] width 86 height 21
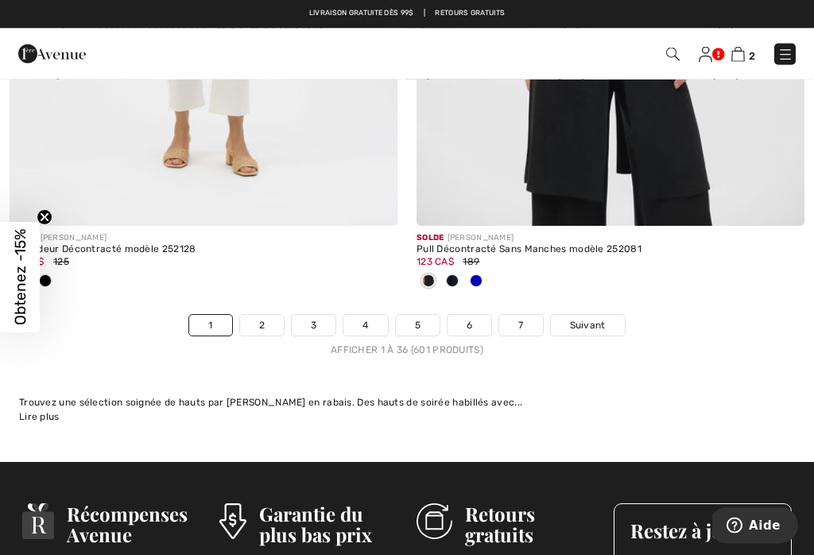
scroll to position [12146, 0]
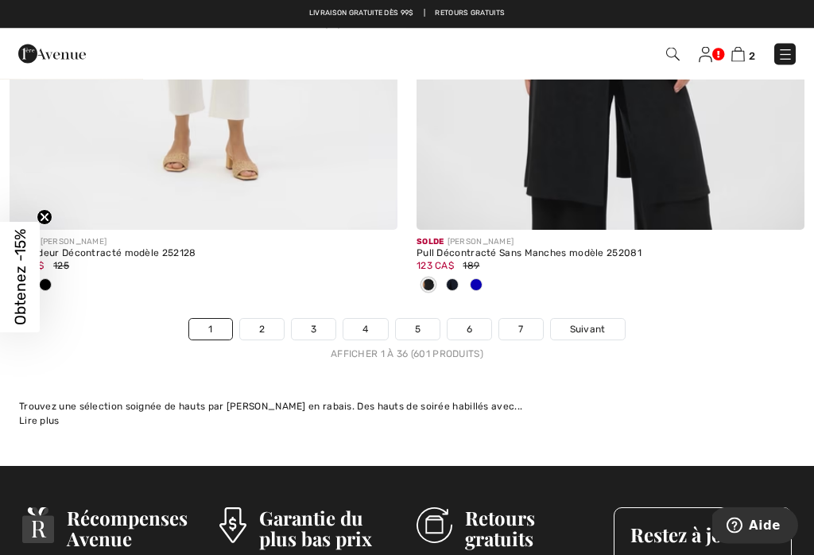
click at [276, 327] on link "2" at bounding box center [262, 330] width 44 height 21
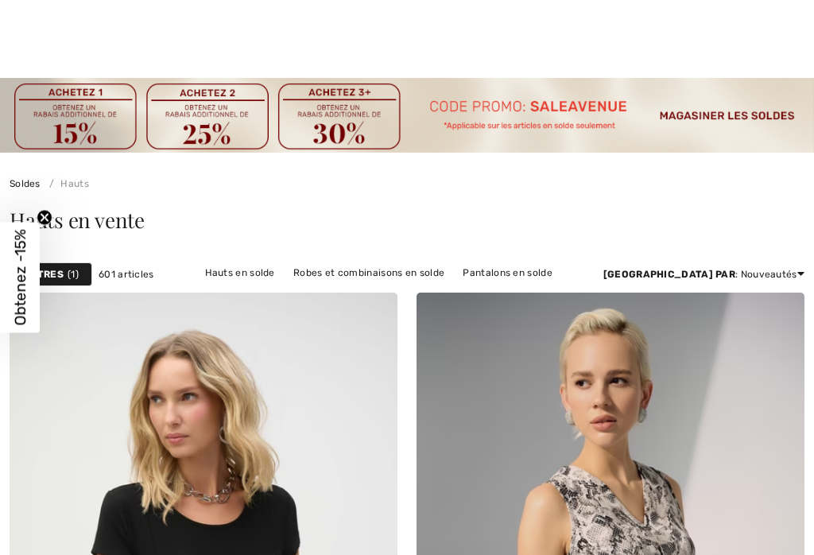
checkbox input "true"
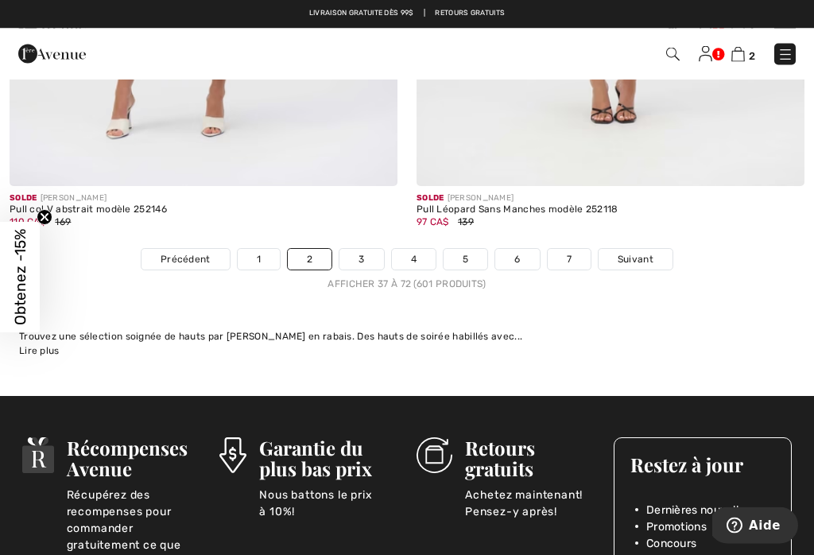
scroll to position [12081, 0]
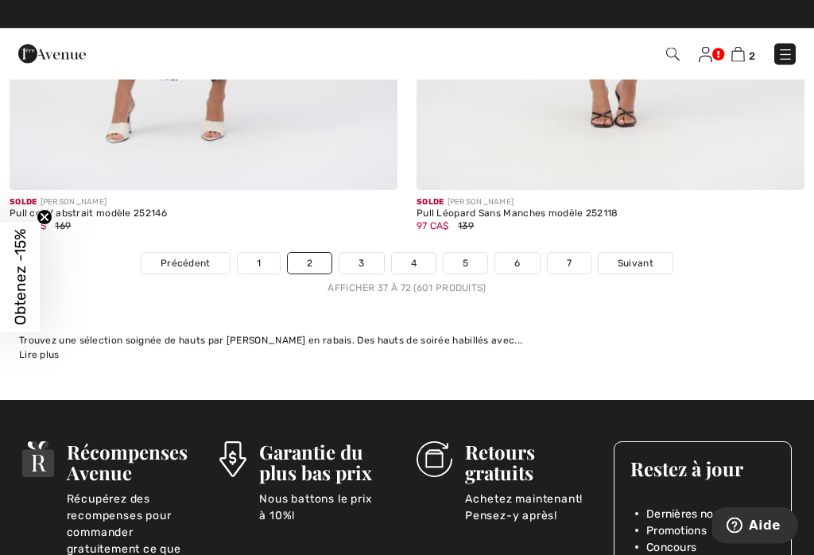
click at [370, 258] on link "3" at bounding box center [361, 264] width 44 height 21
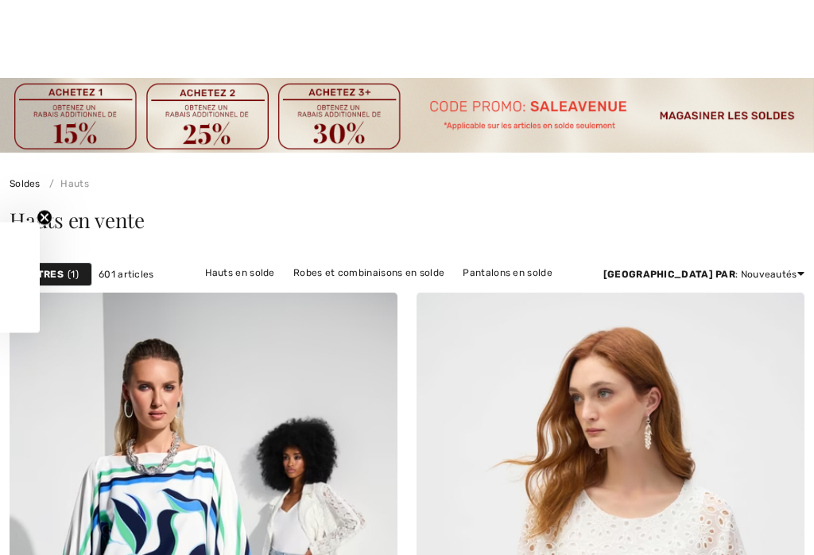
checkbox input "true"
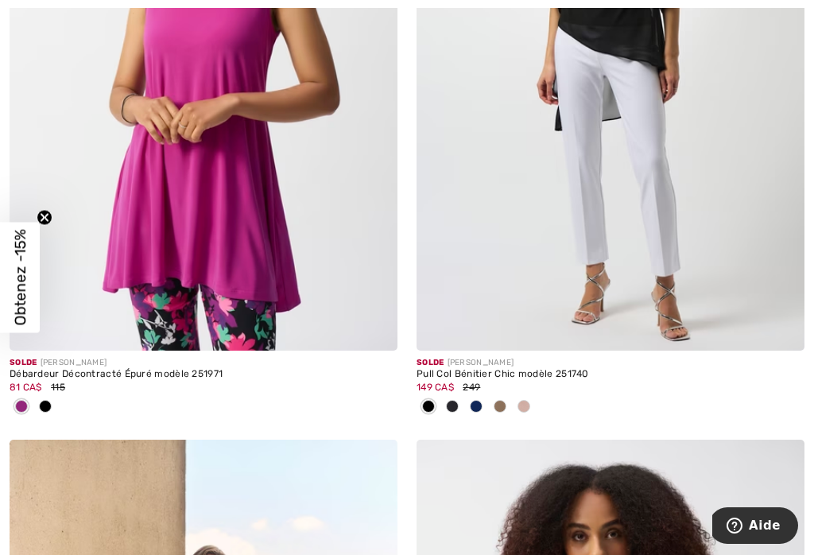
scroll to position [10803, 0]
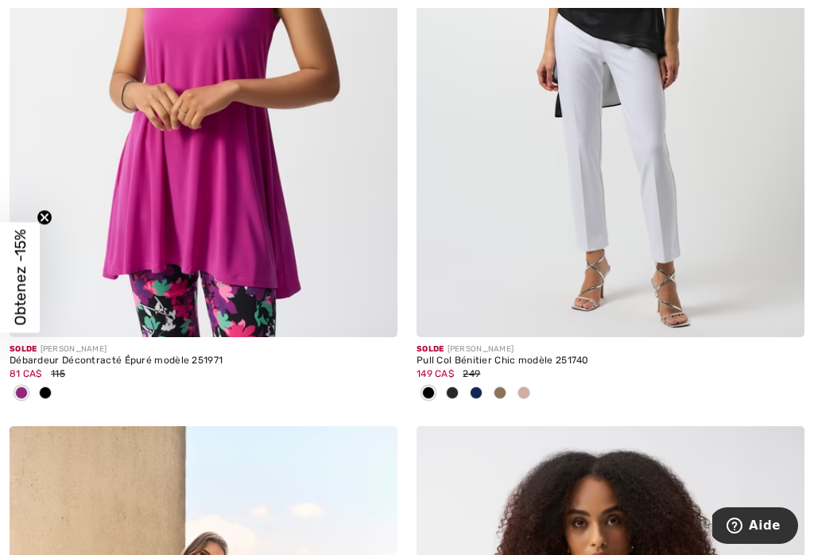
click at [787, 306] on img at bounding box center [780, 313] width 14 height 14
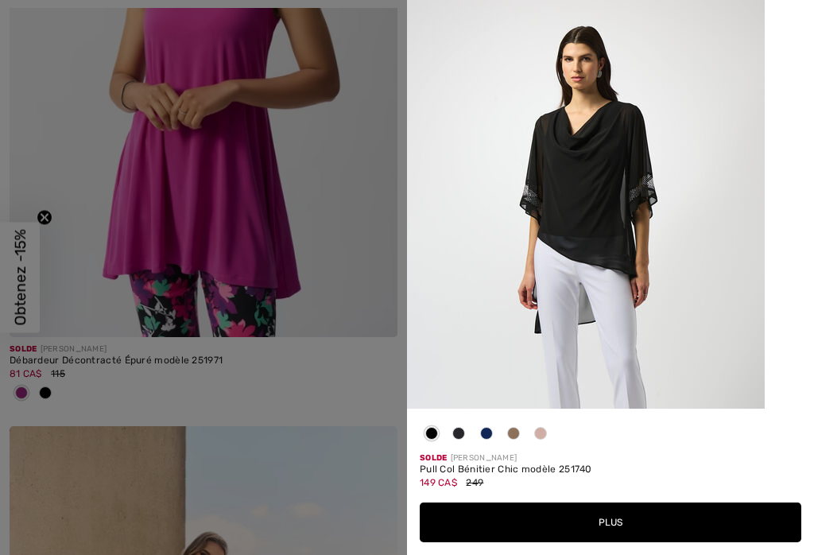
click at [598, 526] on button "Plus" at bounding box center [610, 522] width 381 height 40
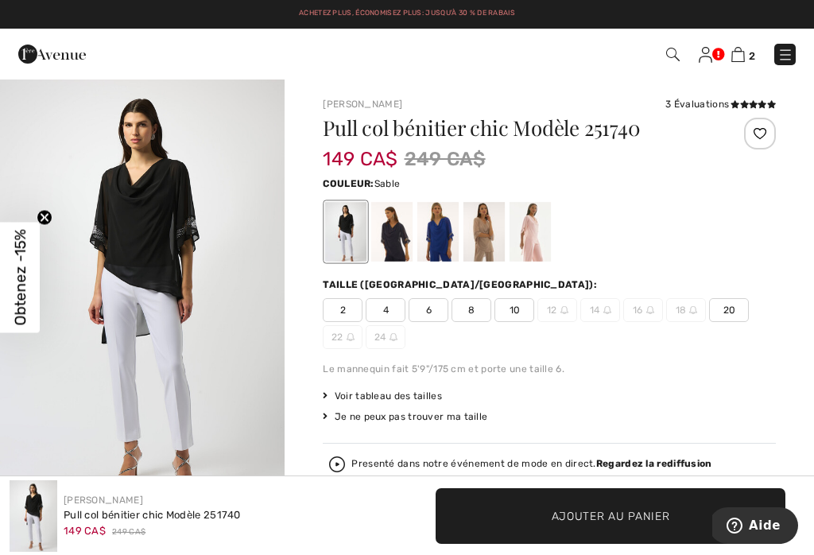
click at [495, 237] on div at bounding box center [483, 232] width 41 height 60
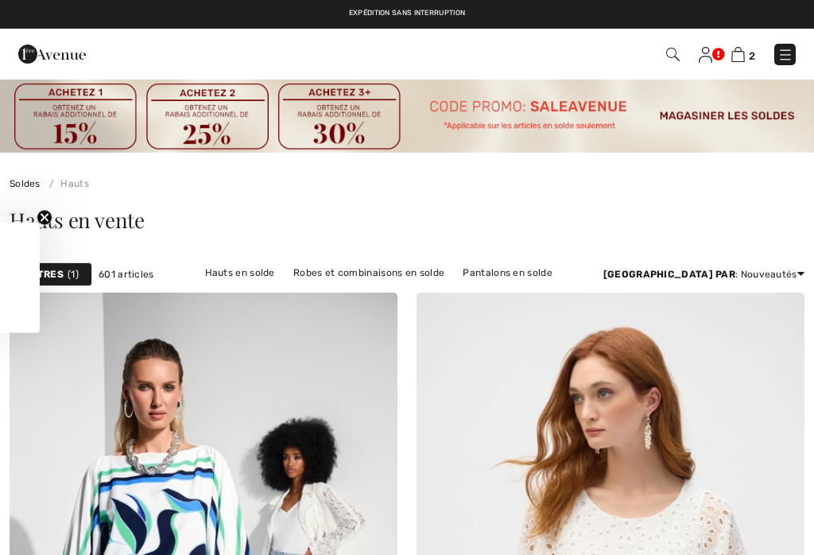
scroll to position [10100, 0]
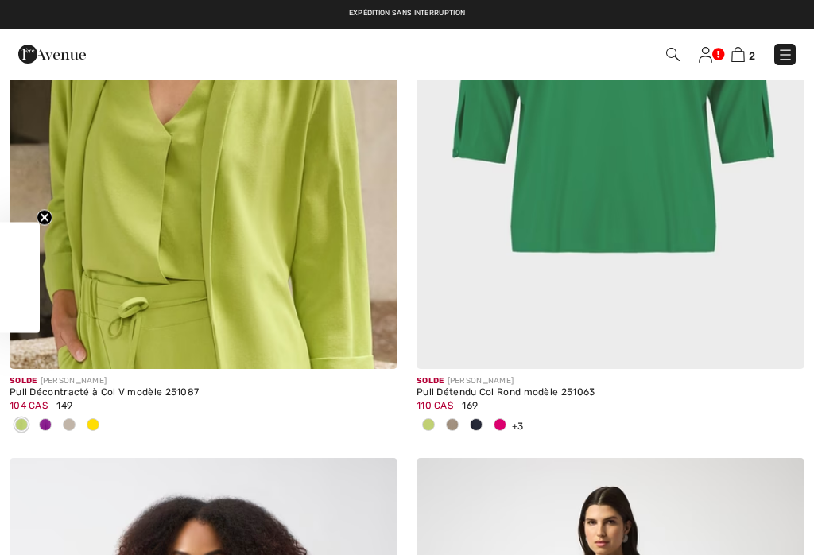
checkbox input "true"
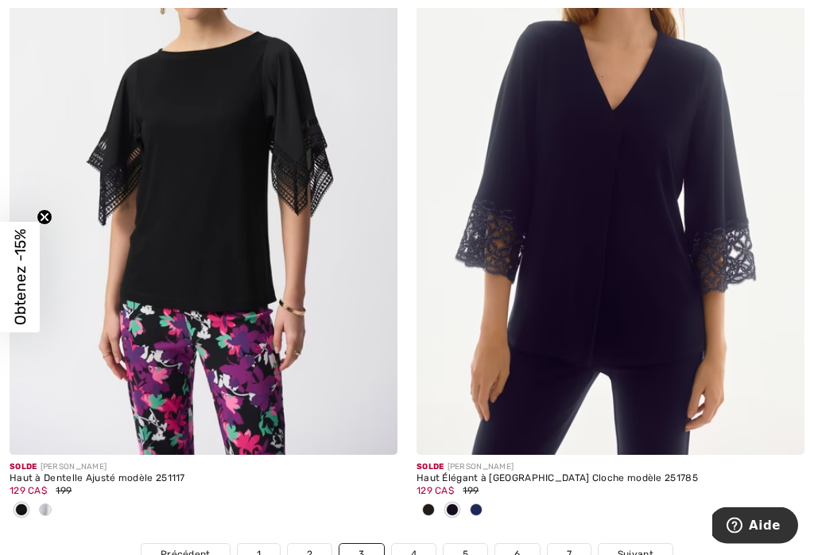
scroll to position [12030, 0]
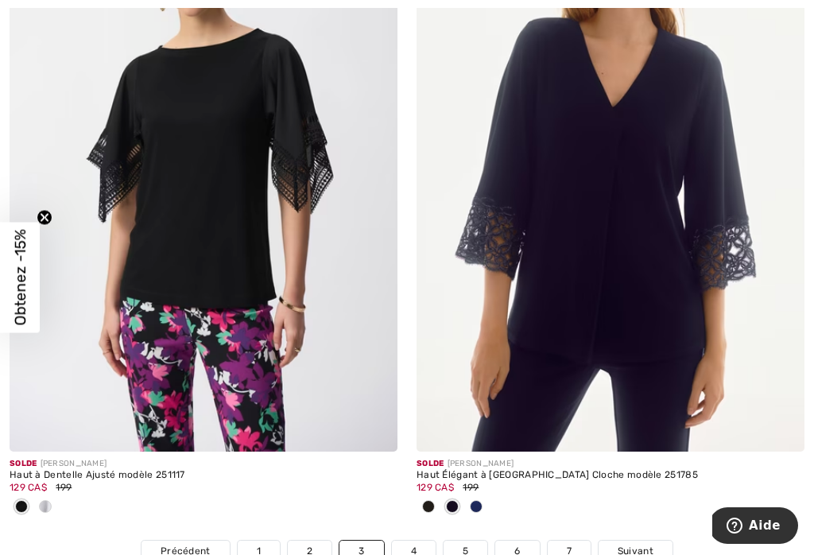
click at [655, 544] on link "Suivant" at bounding box center [635, 550] width 74 height 21
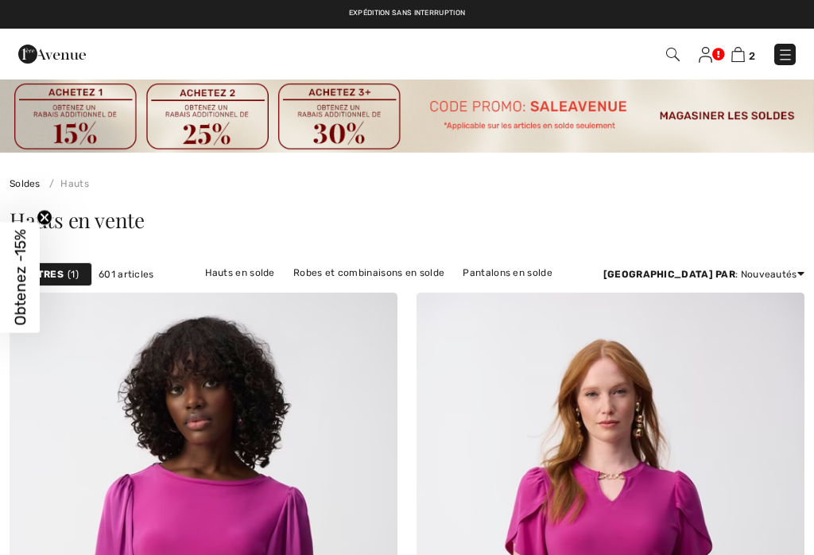
checkbox input "true"
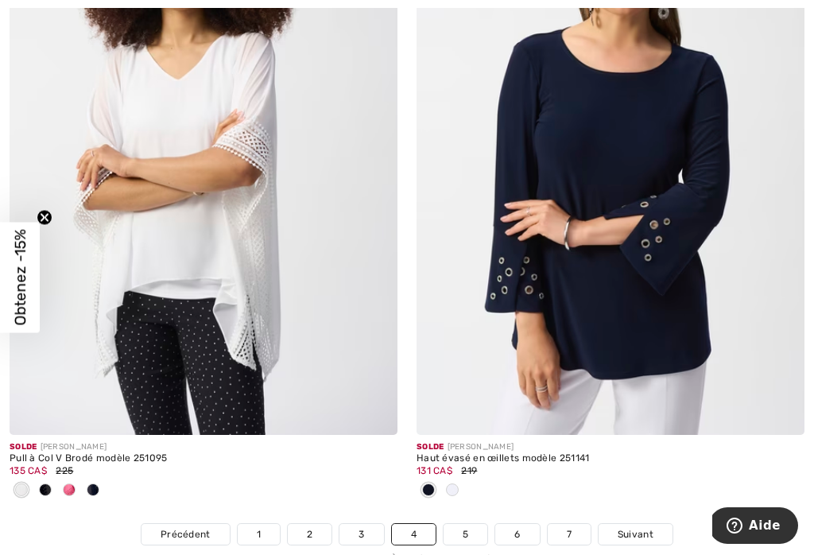
scroll to position [11946, 0]
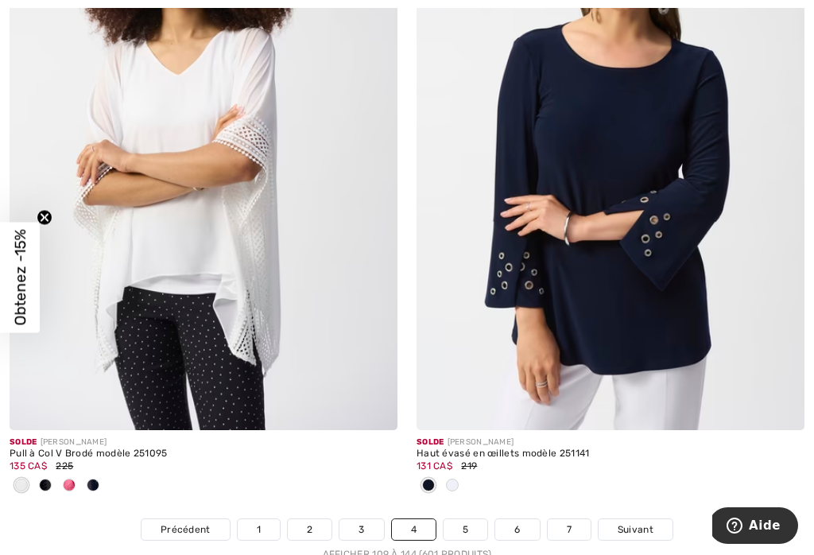
click at [641, 525] on span "Suivant" at bounding box center [636, 529] width 36 height 14
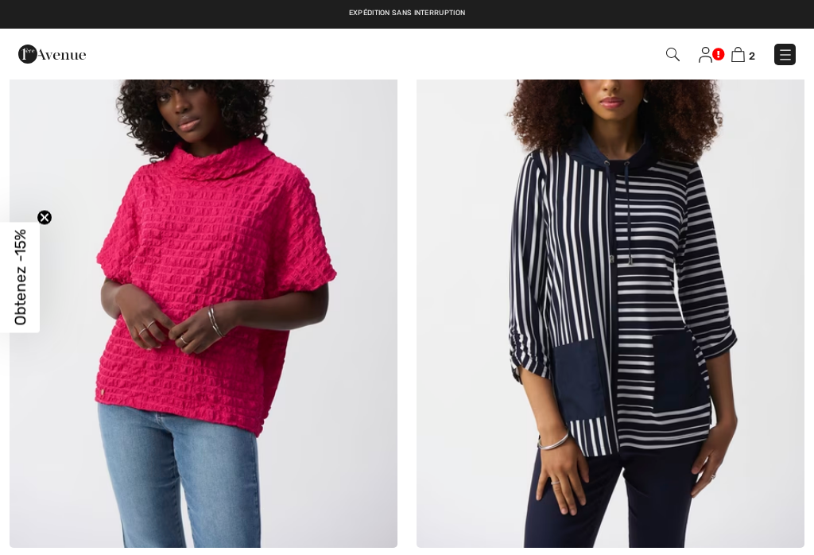
checkbox input "true"
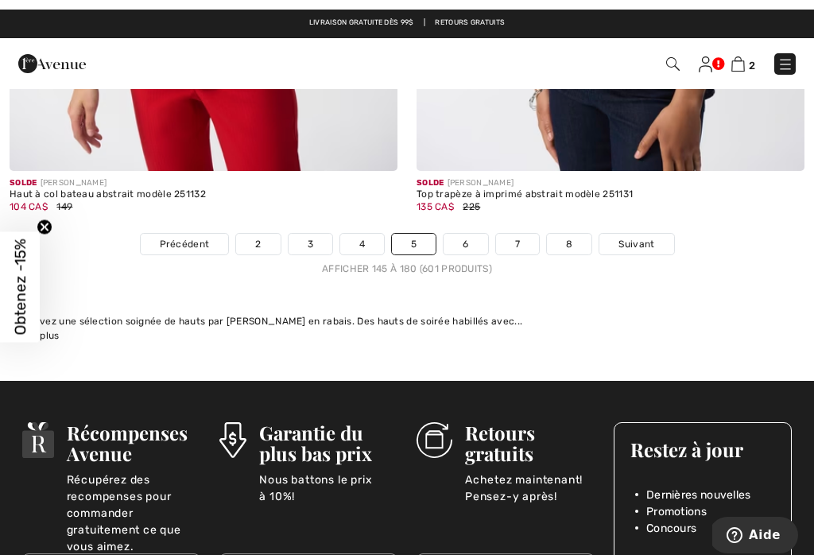
scroll to position [12051, 0]
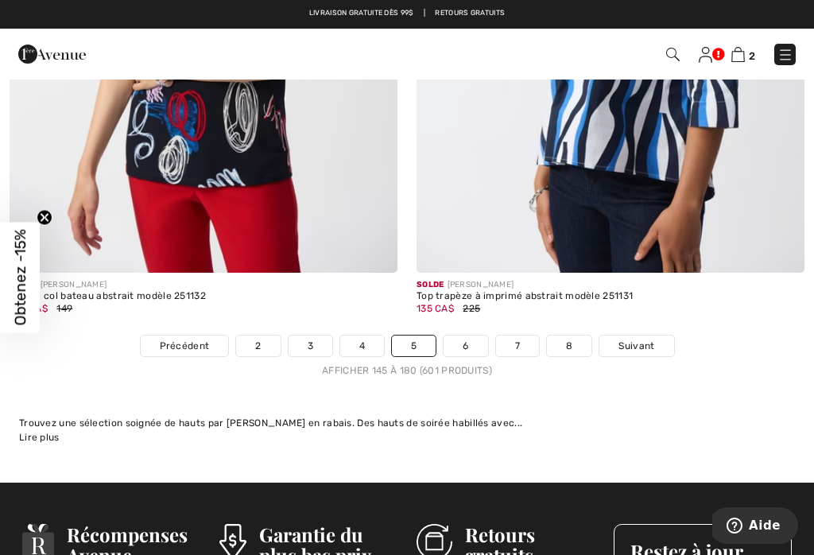
click at [650, 339] on span "Suivant" at bounding box center [636, 346] width 36 height 14
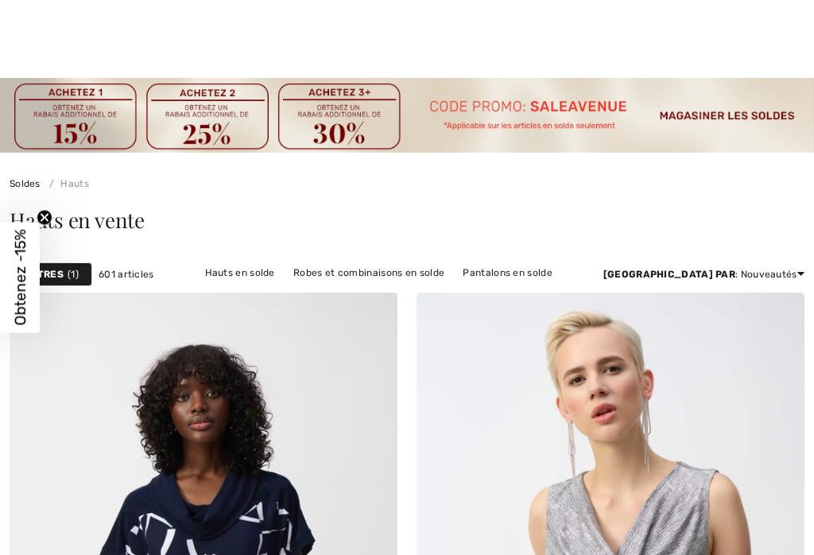
scroll to position [354, 0]
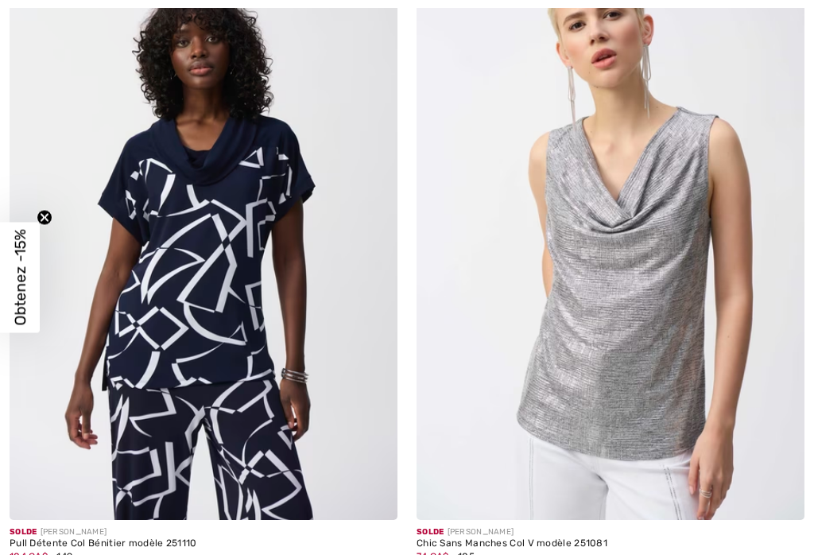
checkbox input "true"
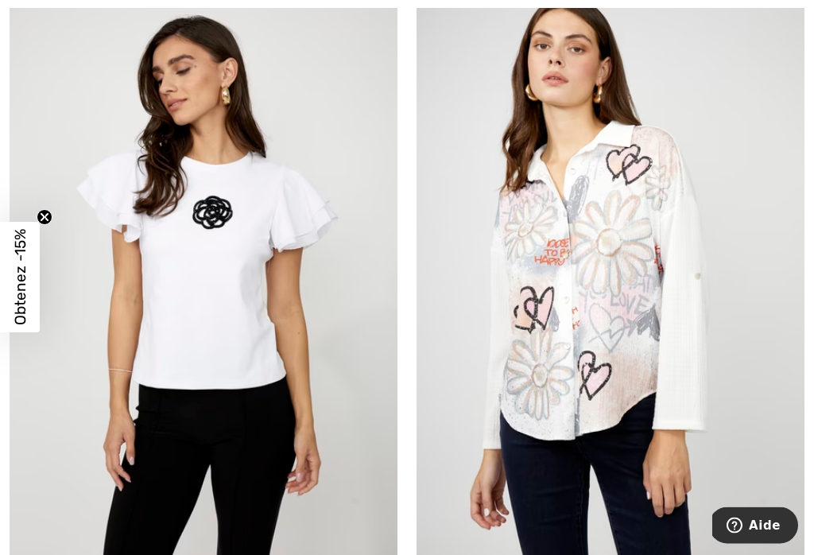
scroll to position [10439, 0]
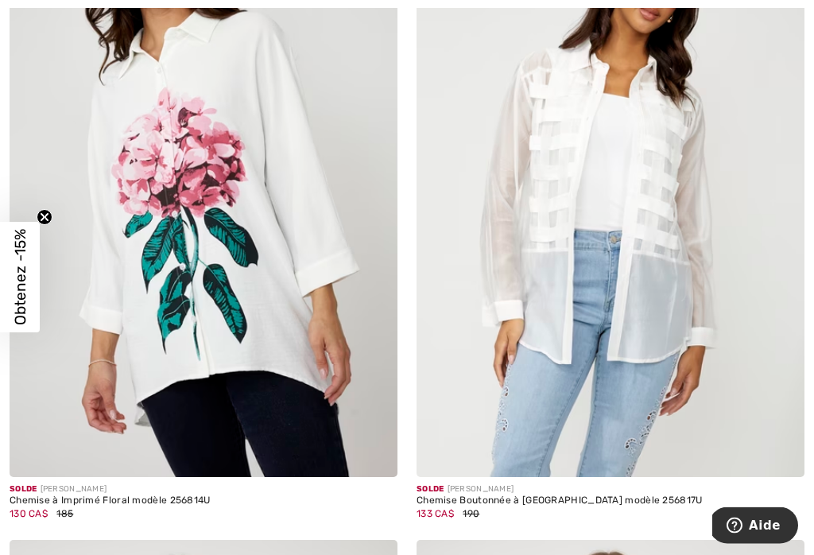
click at [801, 484] on div "Solde FRANK LYMAN" at bounding box center [610, 490] width 388 height 12
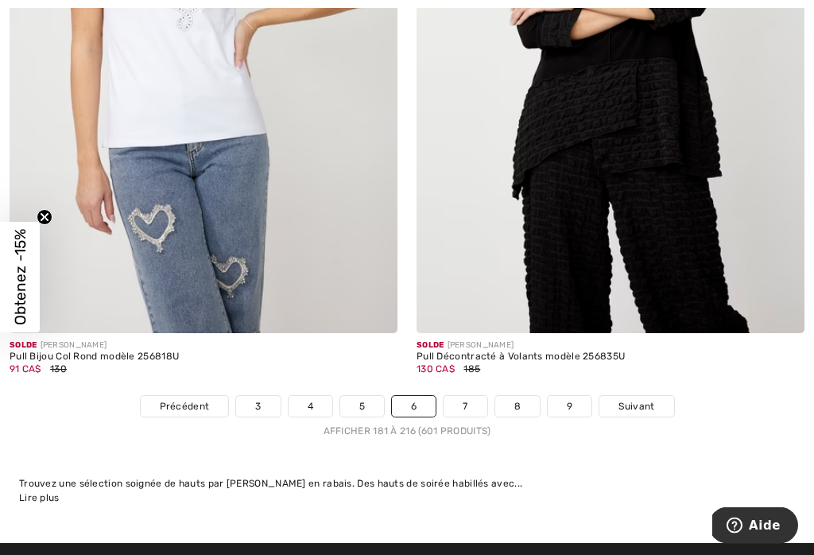
scroll to position [11886, 0]
click at [646, 399] on span "Suivant" at bounding box center [636, 406] width 36 height 14
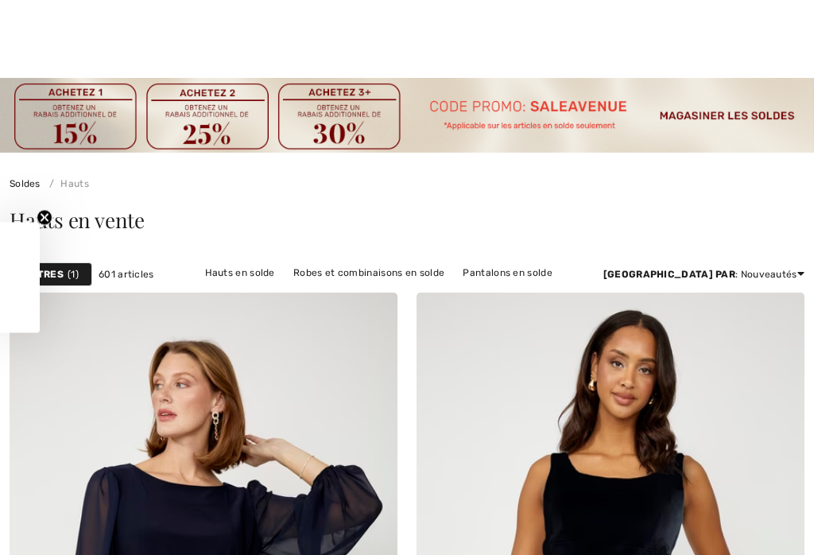
scroll to position [1036, 0]
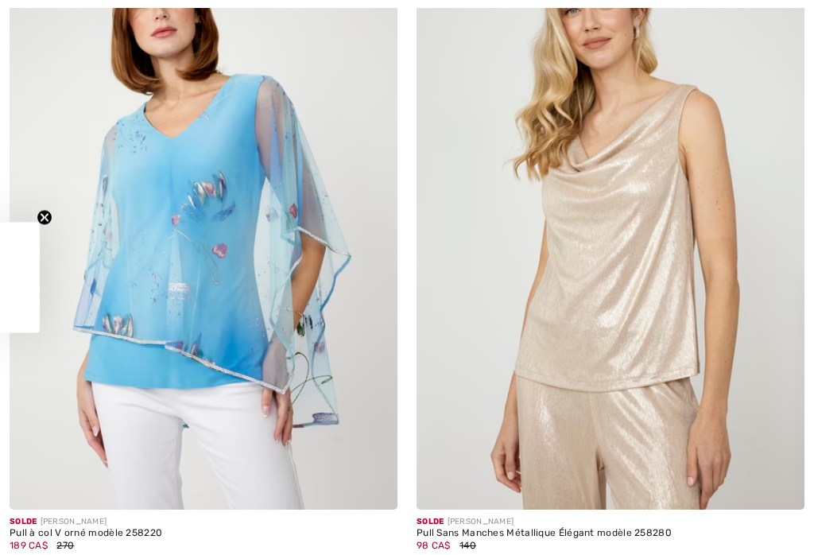
checkbox input "true"
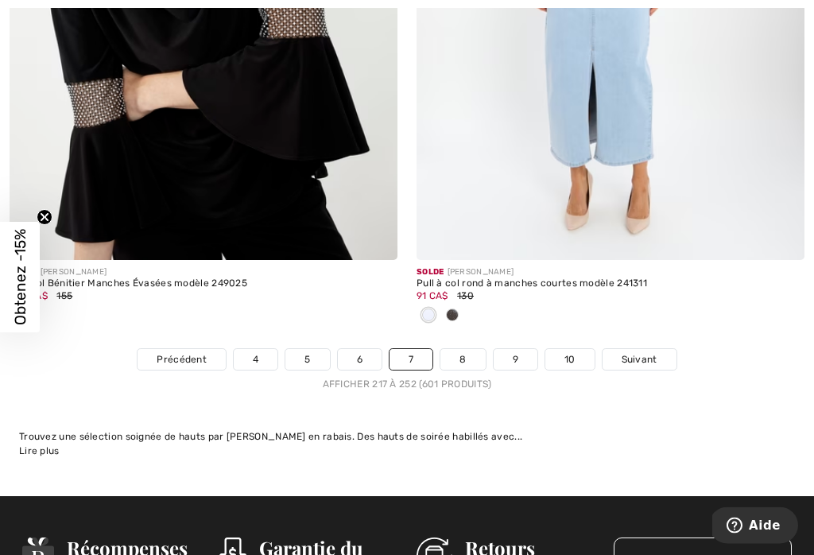
scroll to position [12042, 0]
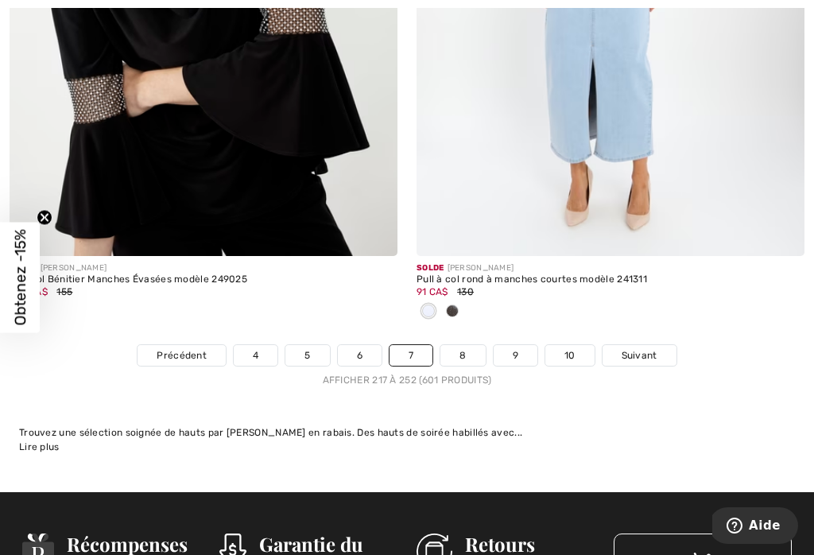
click at [656, 353] on link "Suivant" at bounding box center [639, 355] width 74 height 21
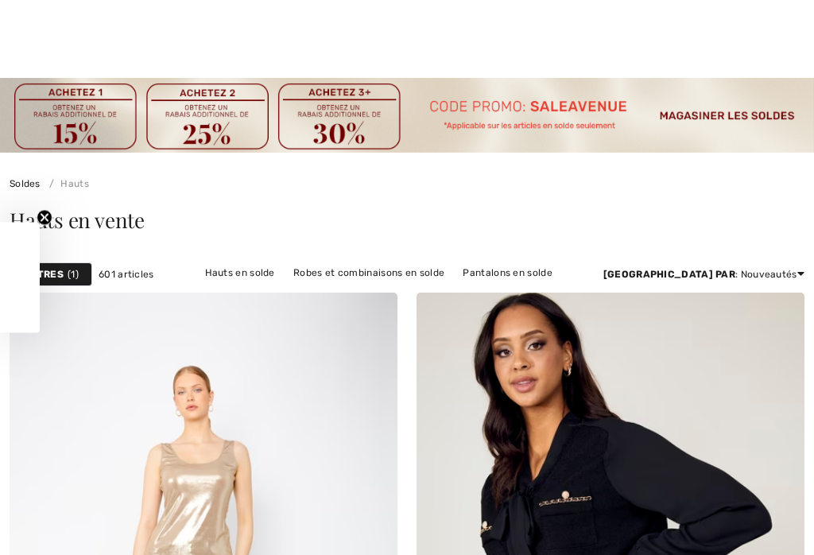
scroll to position [540, 0]
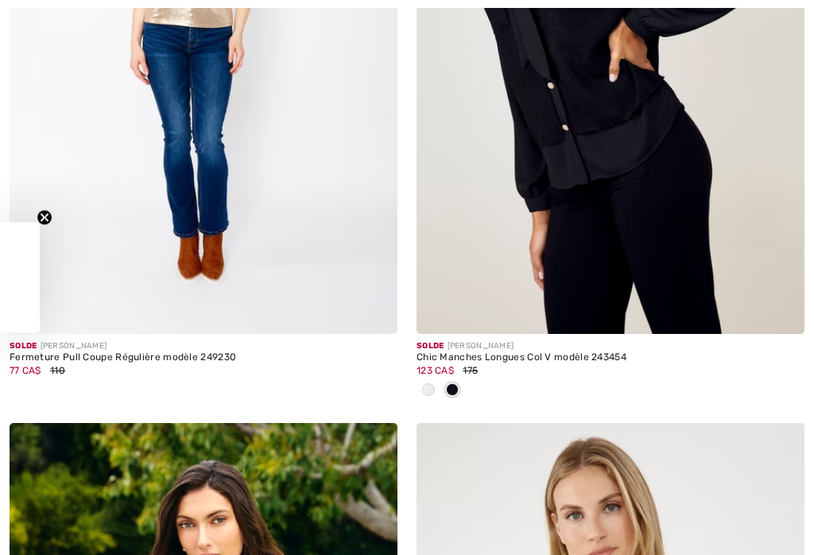
checkbox input "true"
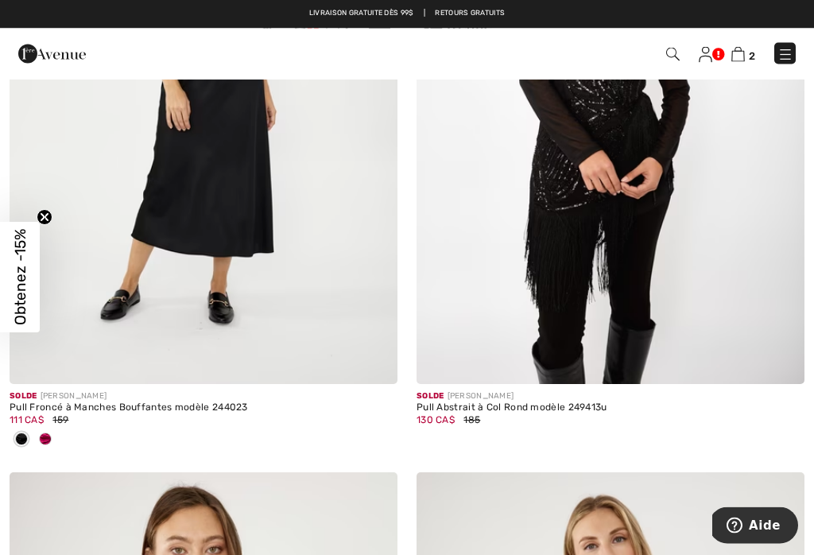
scroll to position [4540, 0]
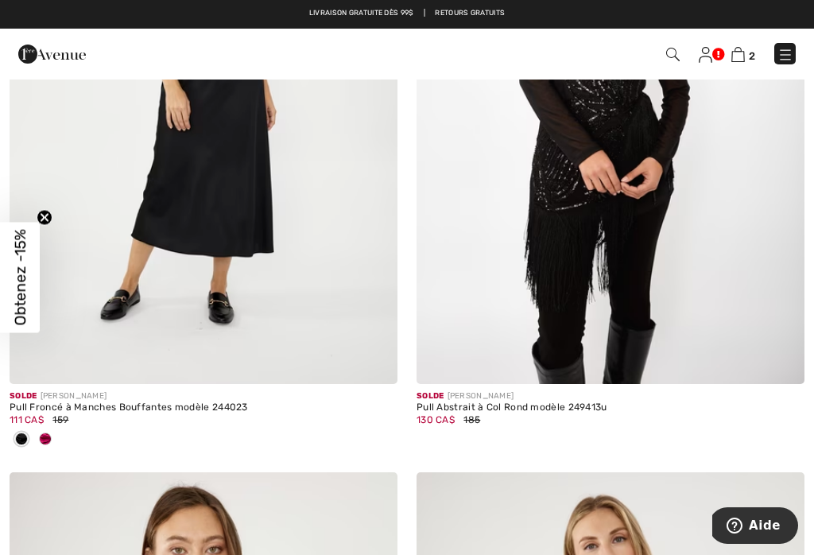
click at [743, 52] on img at bounding box center [738, 54] width 14 height 15
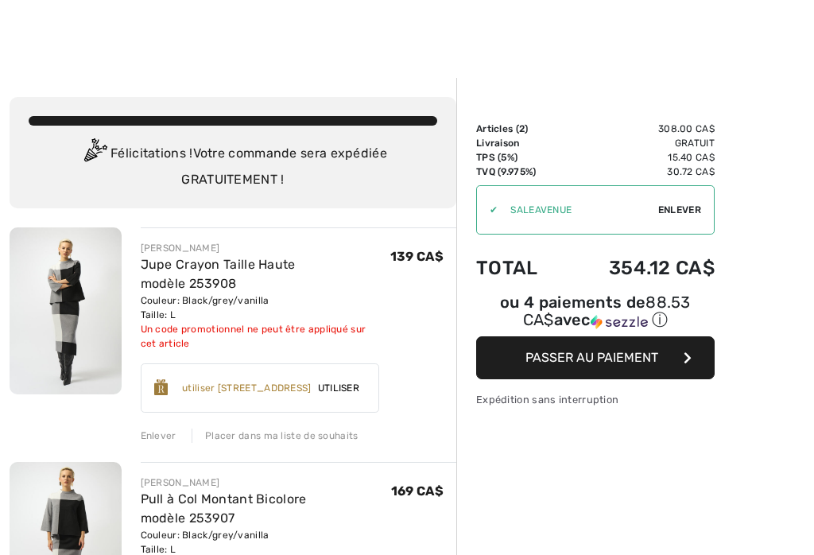
checkbox input "true"
